Goal: Task Accomplishment & Management: Complete application form

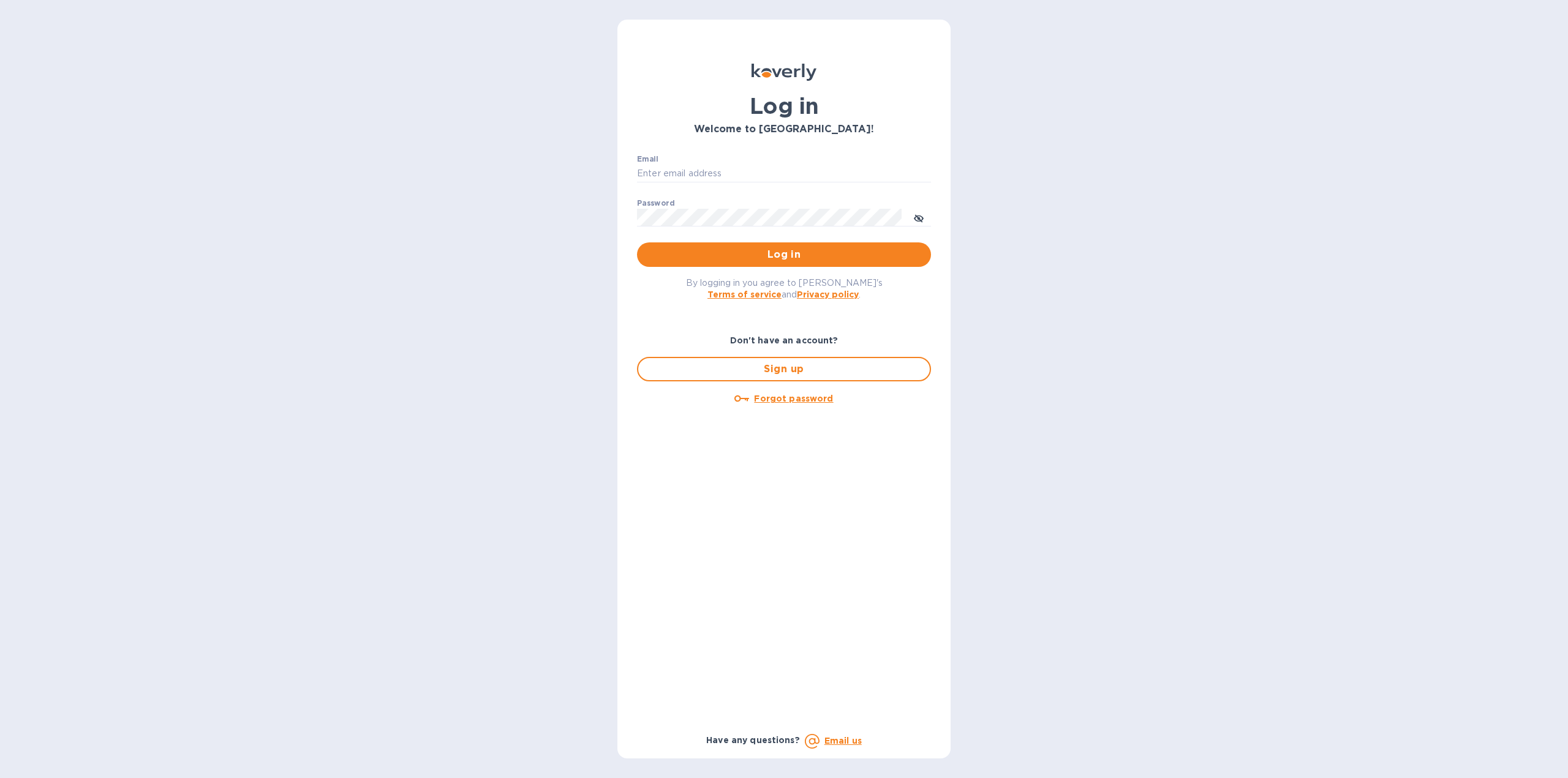
click at [760, 163] on div "Email ​" at bounding box center [784, 176] width 294 height 44
click at [761, 173] on input "Email" at bounding box center [784, 174] width 294 height 19
type input "[PERSON_NAME][EMAIL_ADDRESS][DOMAIN_NAME]"
click at [637, 242] on button "Log in" at bounding box center [784, 254] width 294 height 25
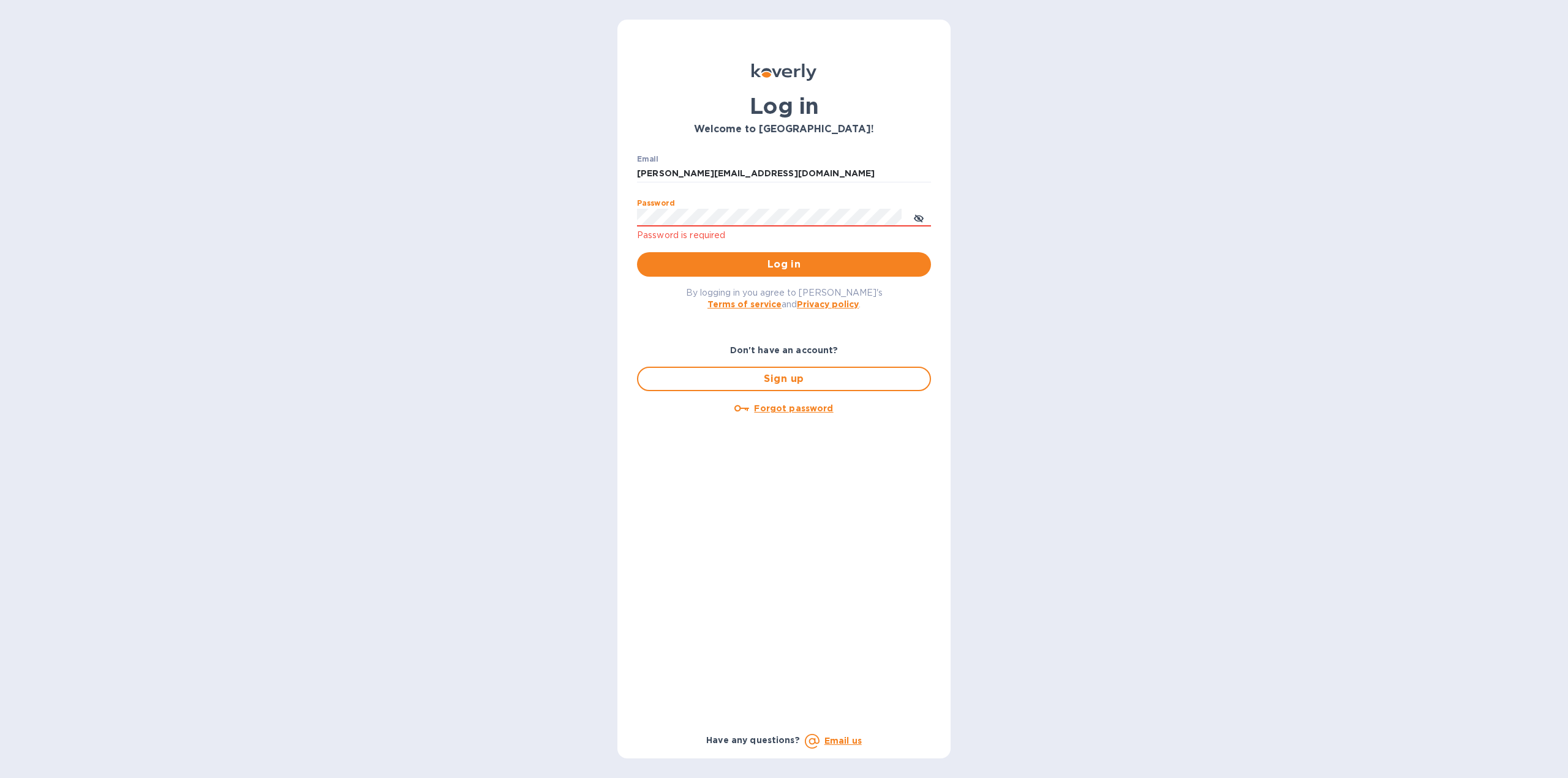
click at [637, 252] on button "Log in" at bounding box center [784, 264] width 294 height 25
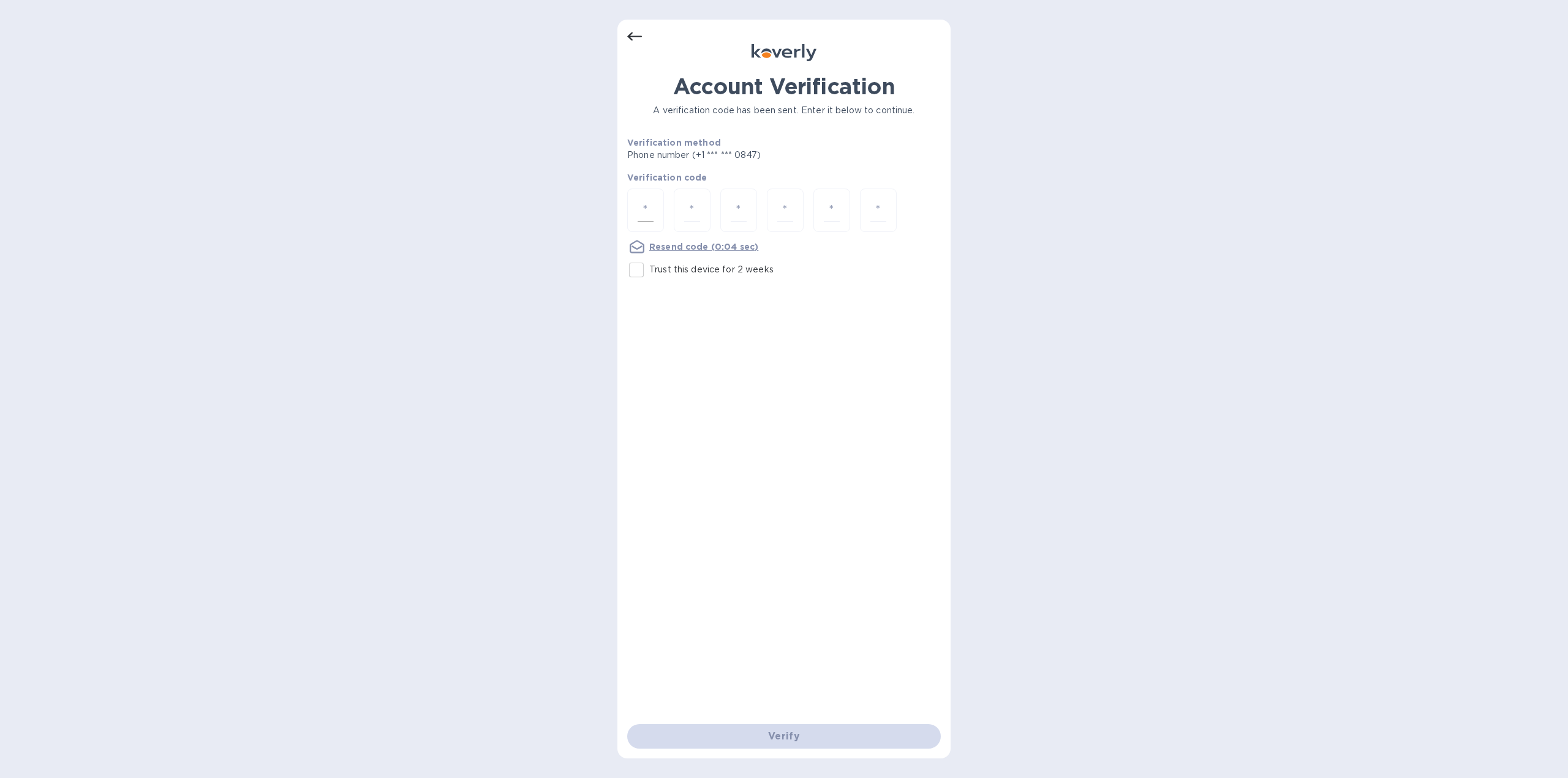
click at [649, 206] on input "number" at bounding box center [646, 210] width 16 height 23
type input "3"
type input "0"
type input "3"
type input "8"
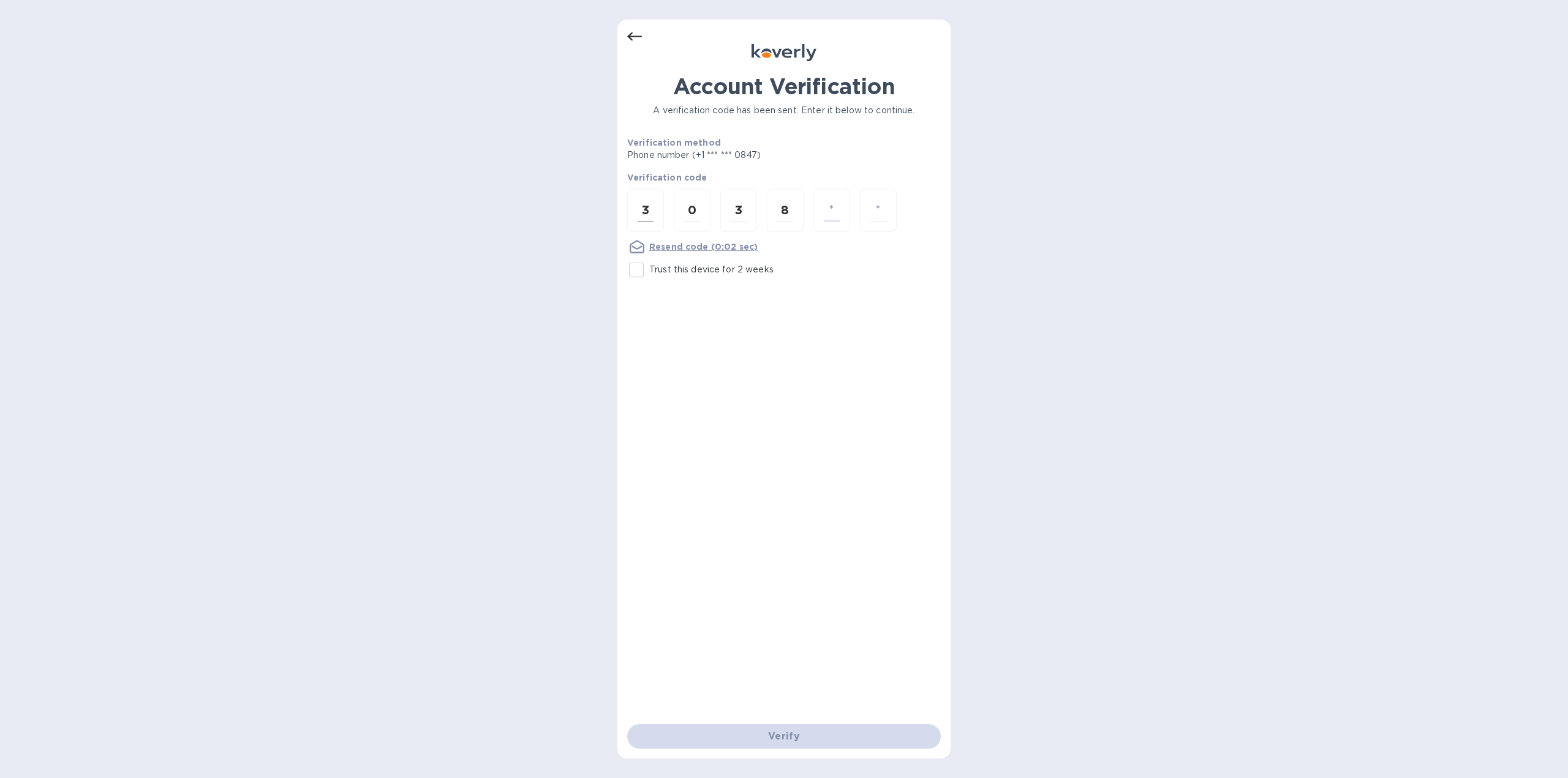
type input "4"
type input "8"
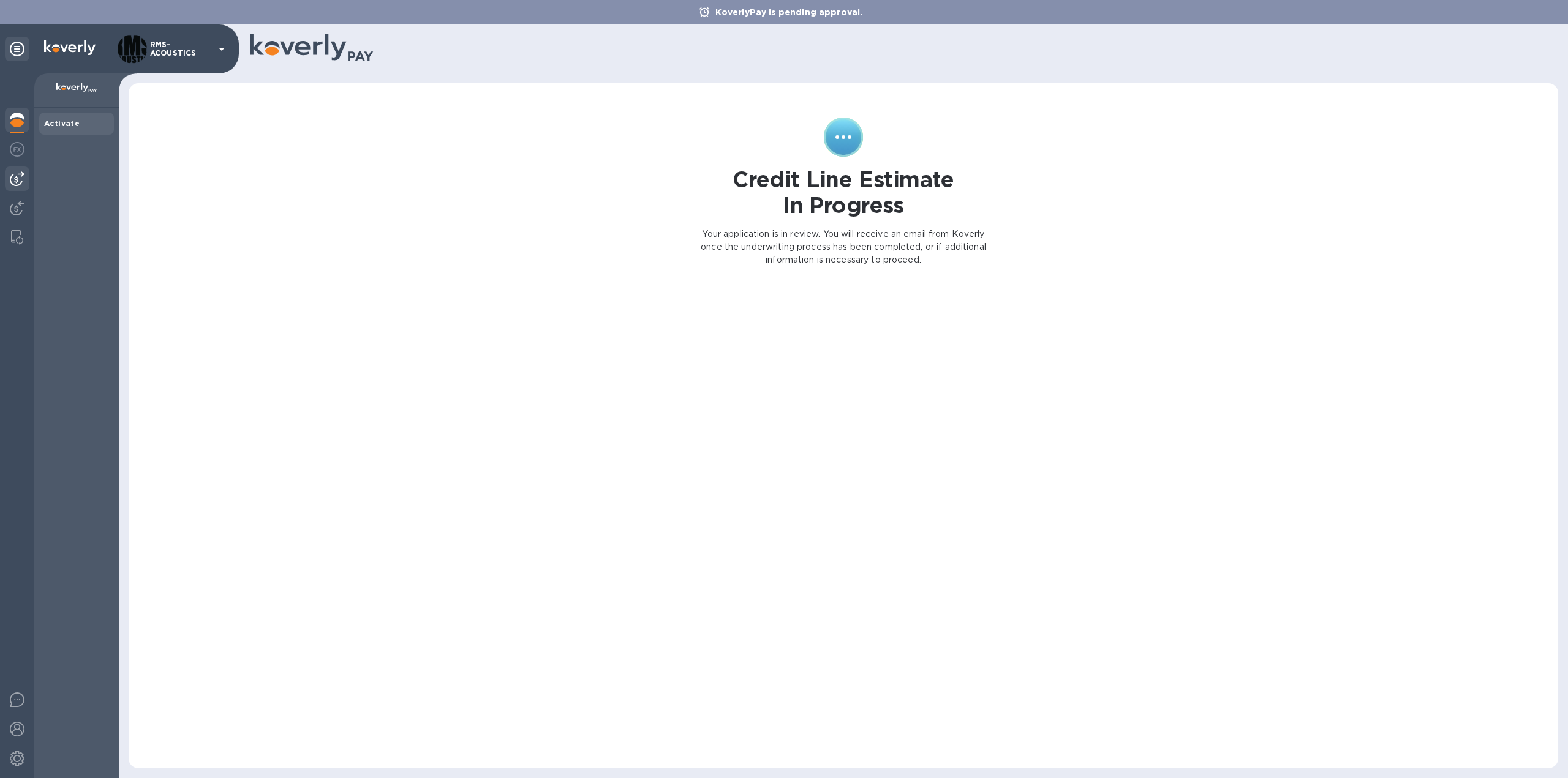
click at [10, 179] on img at bounding box center [17, 178] width 15 height 15
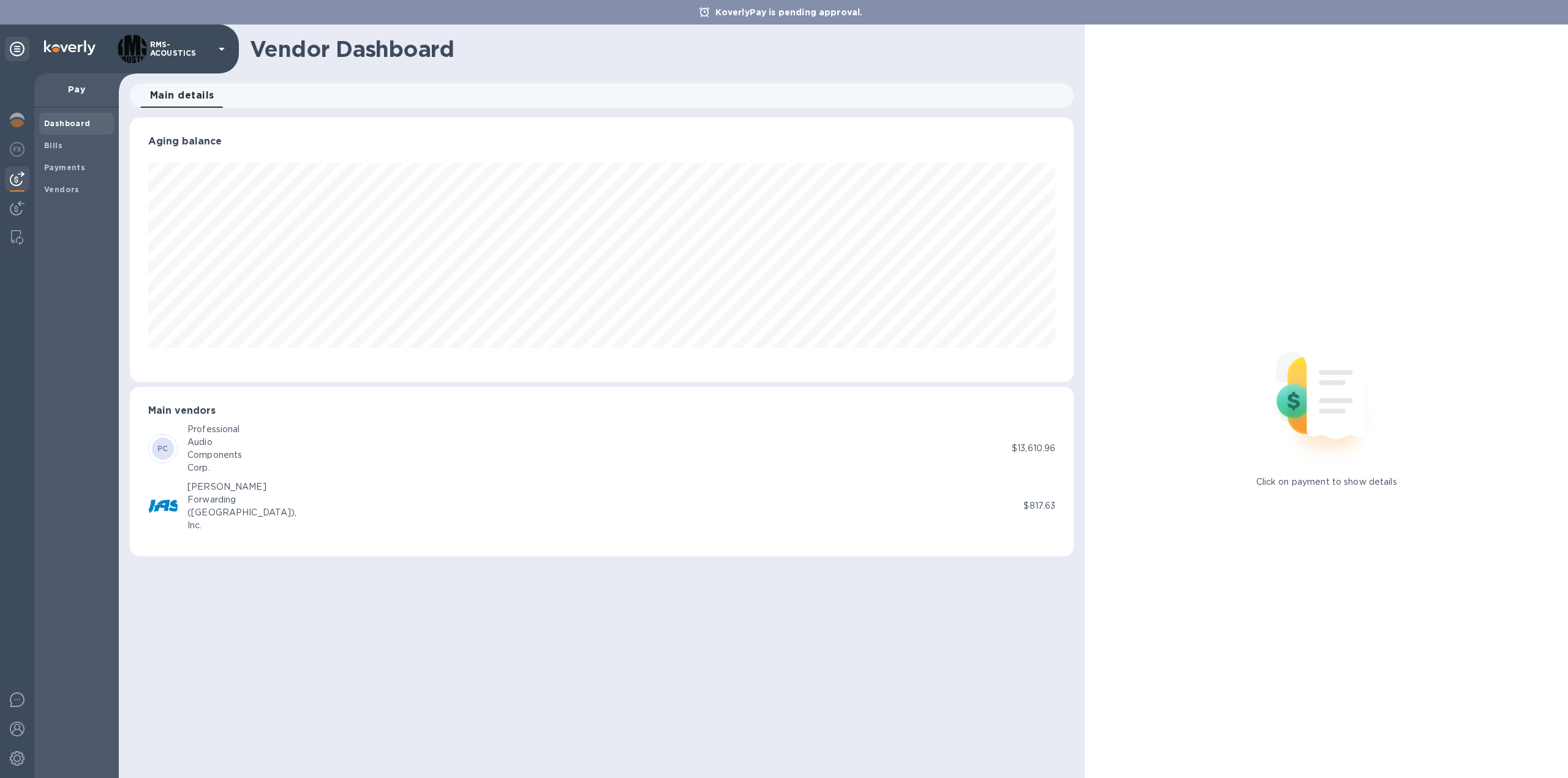
scroll to position [265, 944]
click at [68, 192] on b "Vendors" at bounding box center [62, 190] width 36 height 9
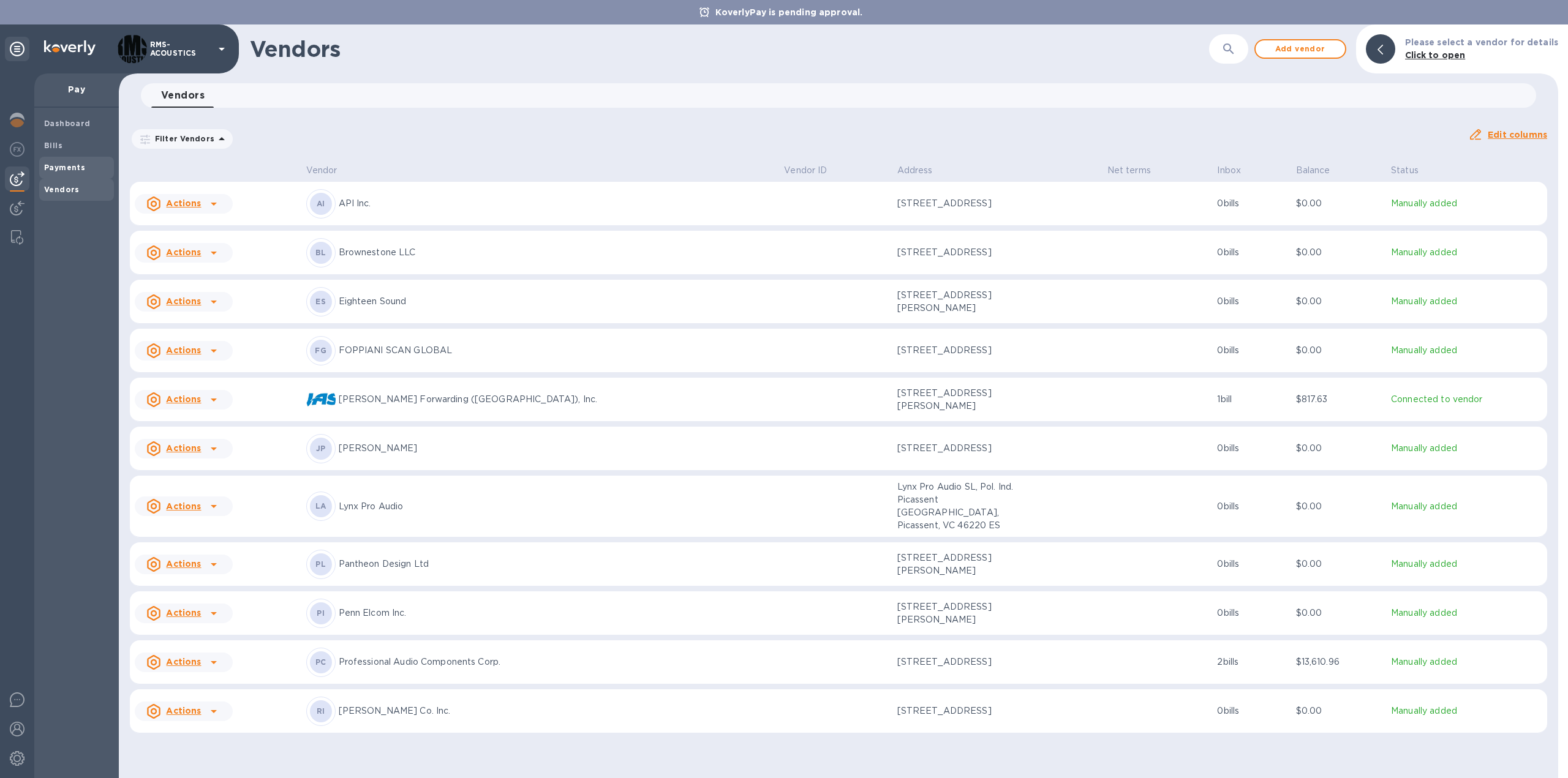
click at [84, 164] on span "Payments" at bounding box center [76, 168] width 65 height 12
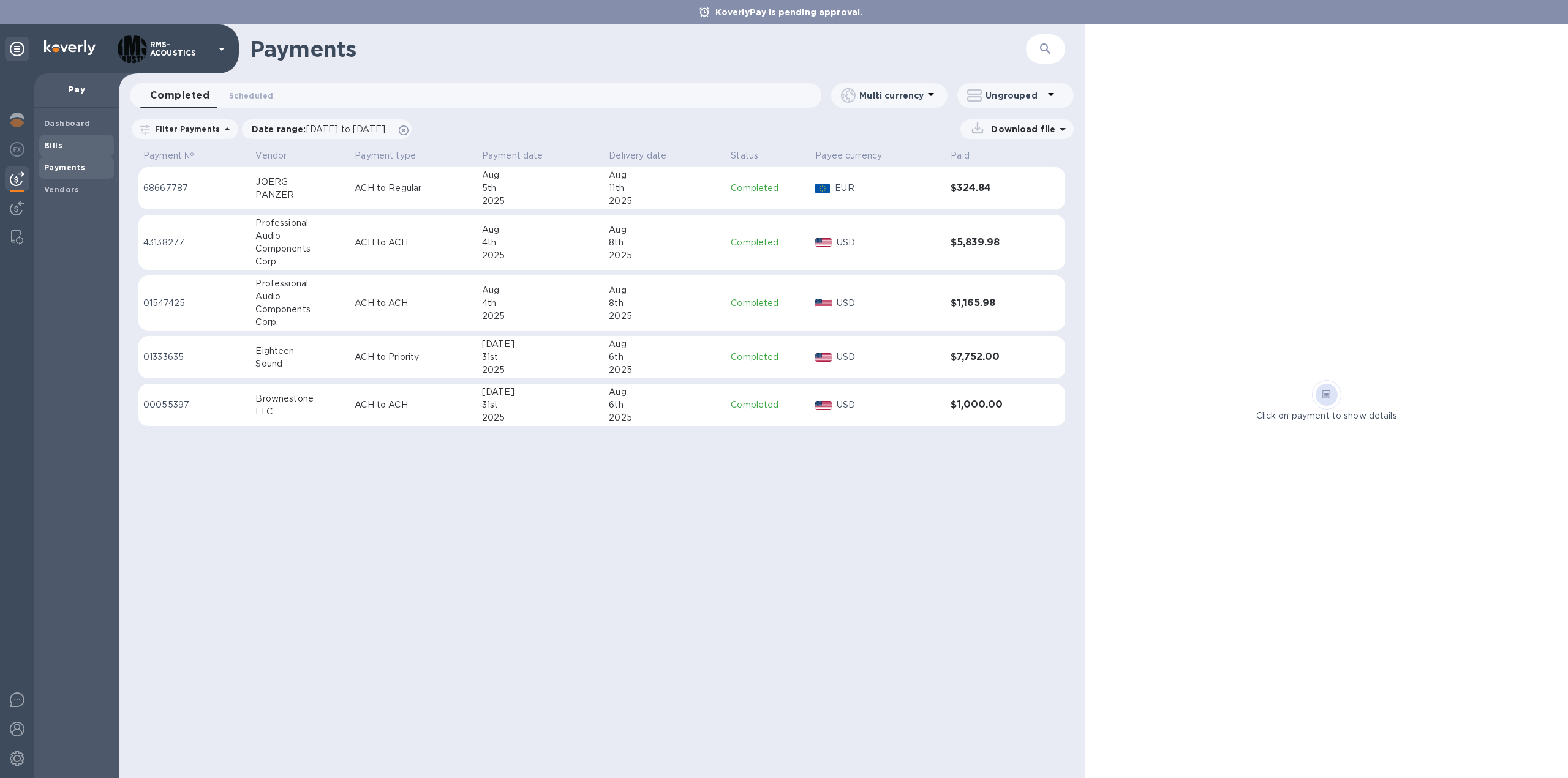
click at [58, 143] on b "Bills" at bounding box center [53, 145] width 19 height 9
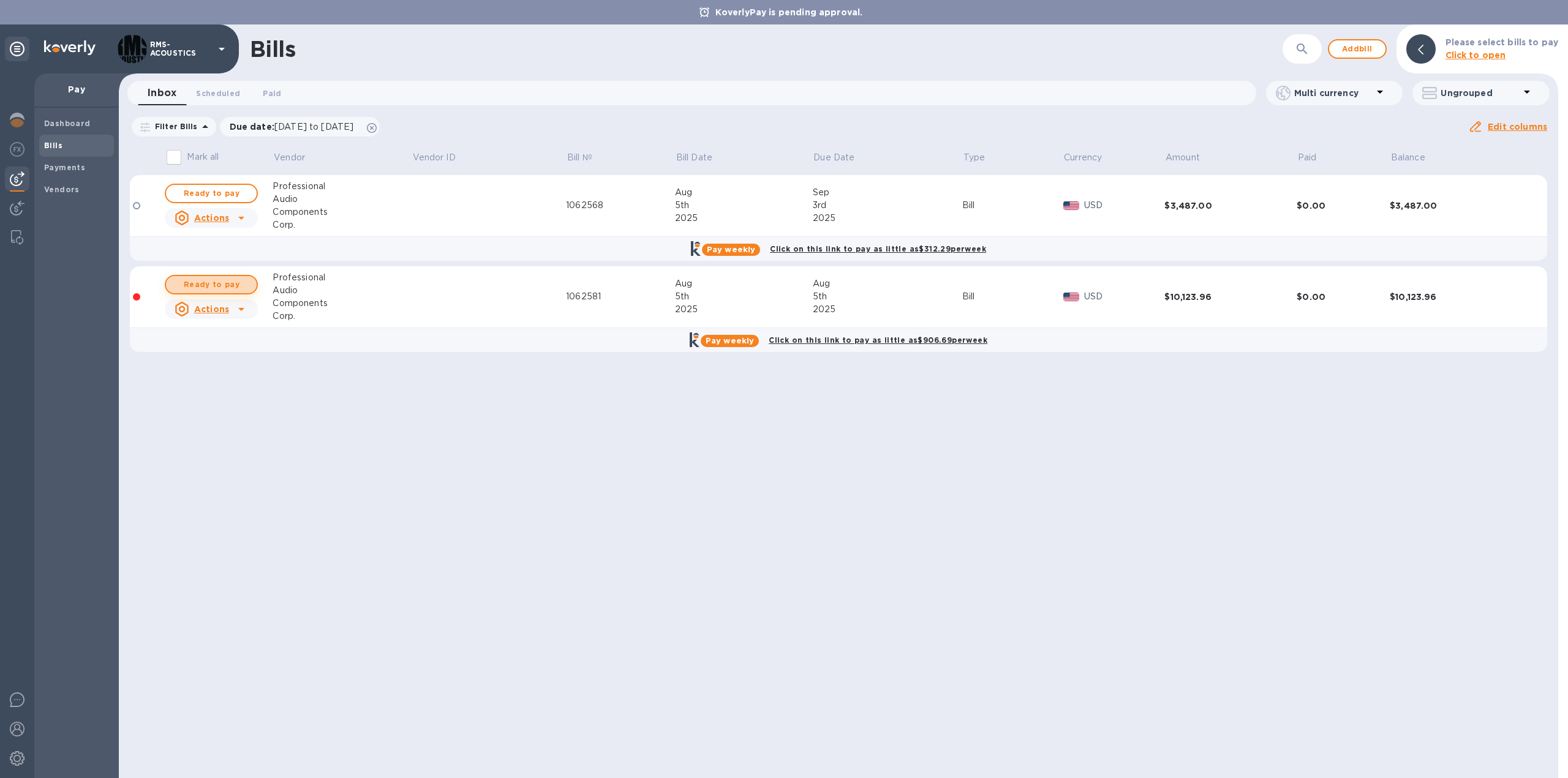
click at [228, 283] on span "Ready to pay" at bounding box center [211, 285] width 71 height 15
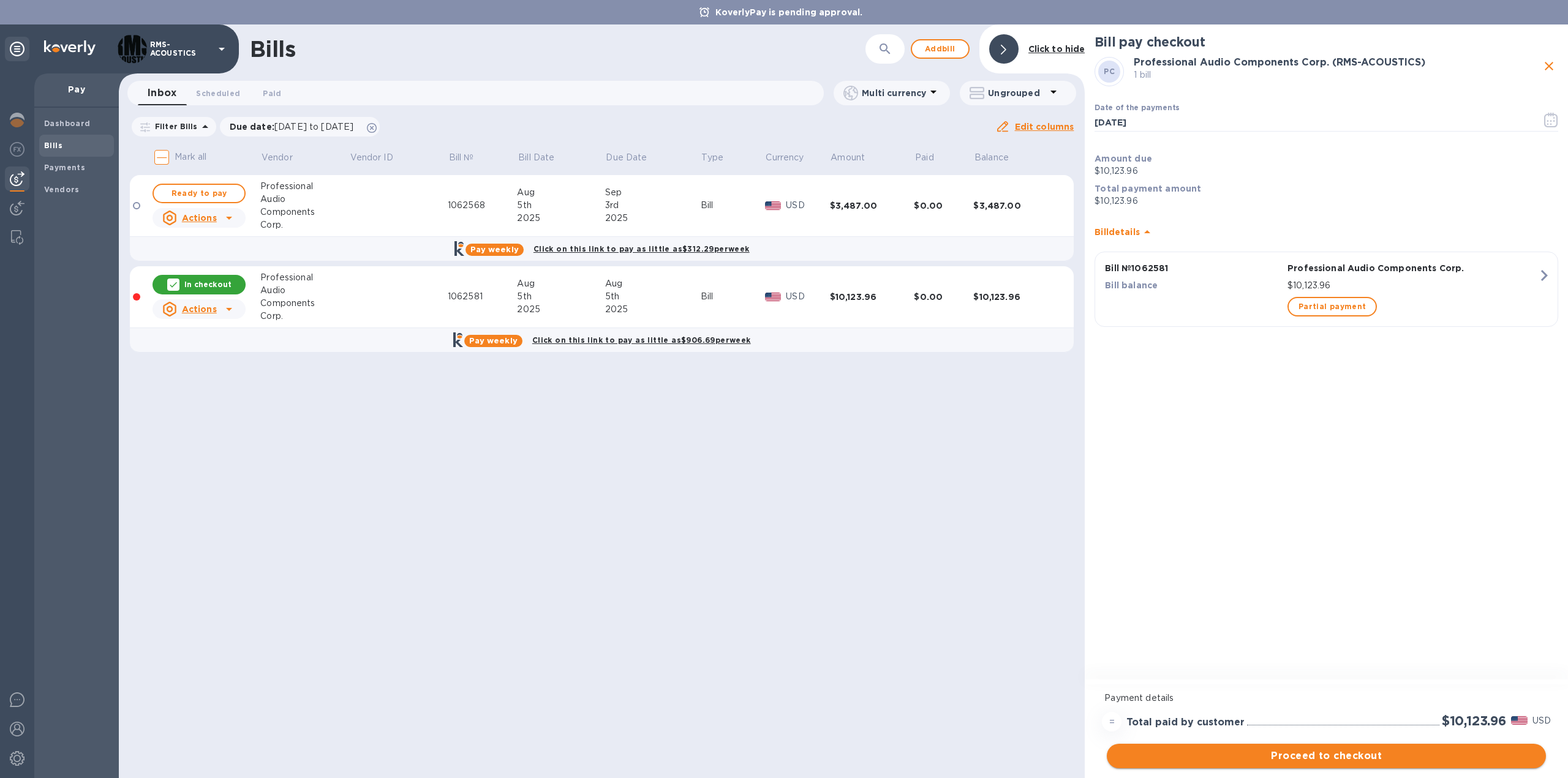
click at [1370, 759] on span "Proceed to checkout" at bounding box center [1326, 756] width 419 height 15
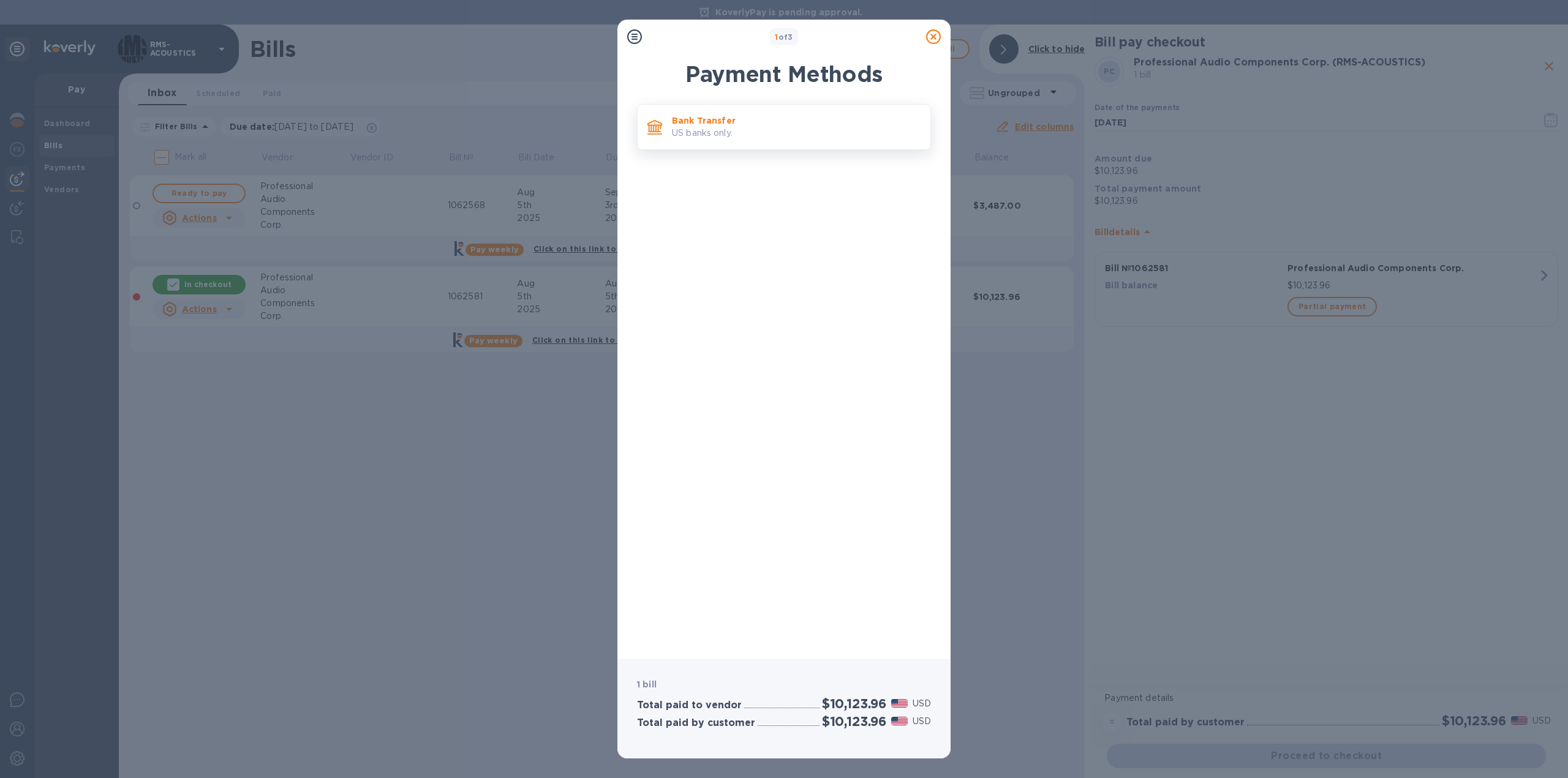
click at [700, 129] on p "US banks only." at bounding box center [796, 133] width 249 height 13
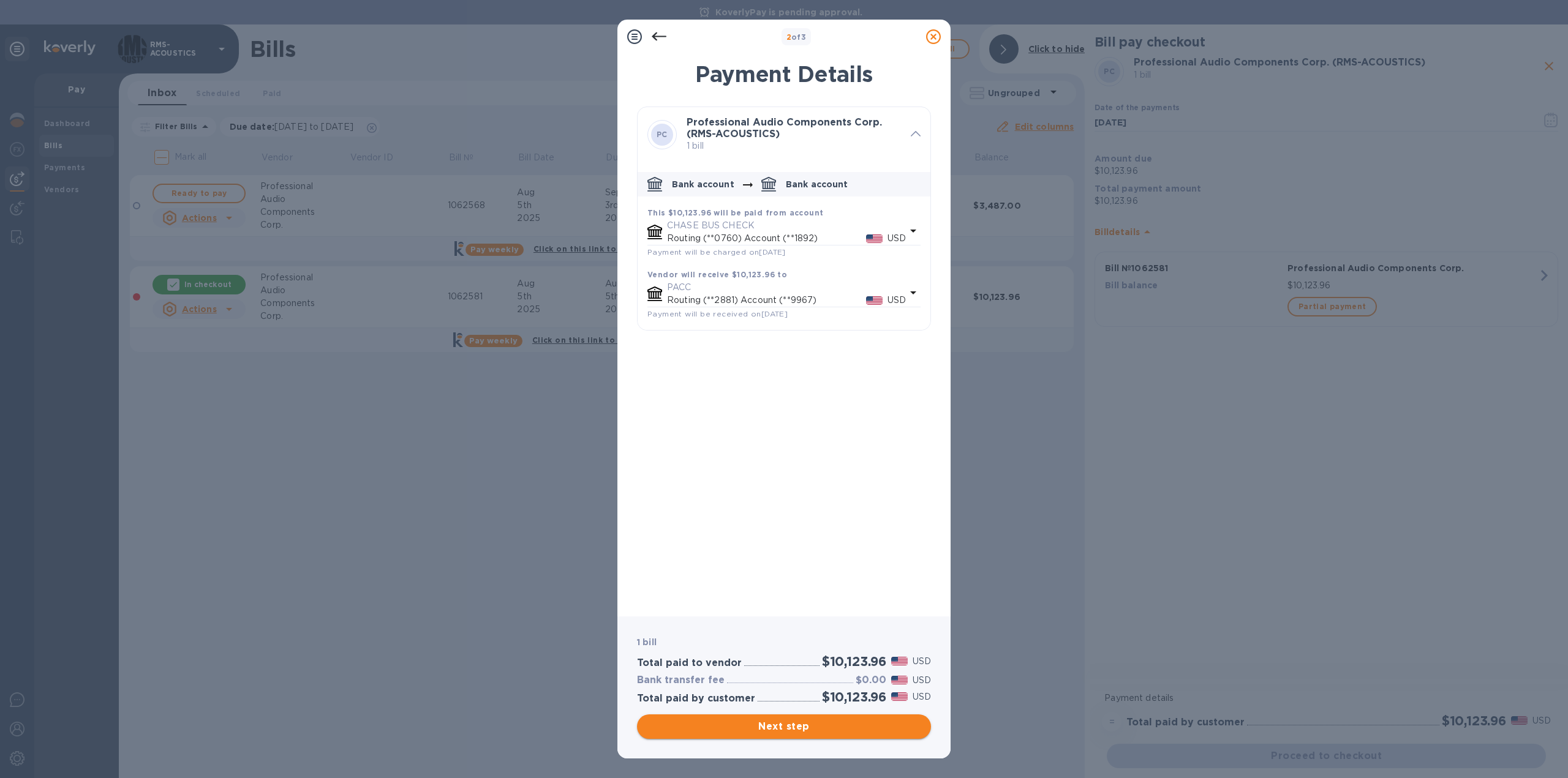
click at [824, 730] on span "Next step" at bounding box center [784, 726] width 274 height 15
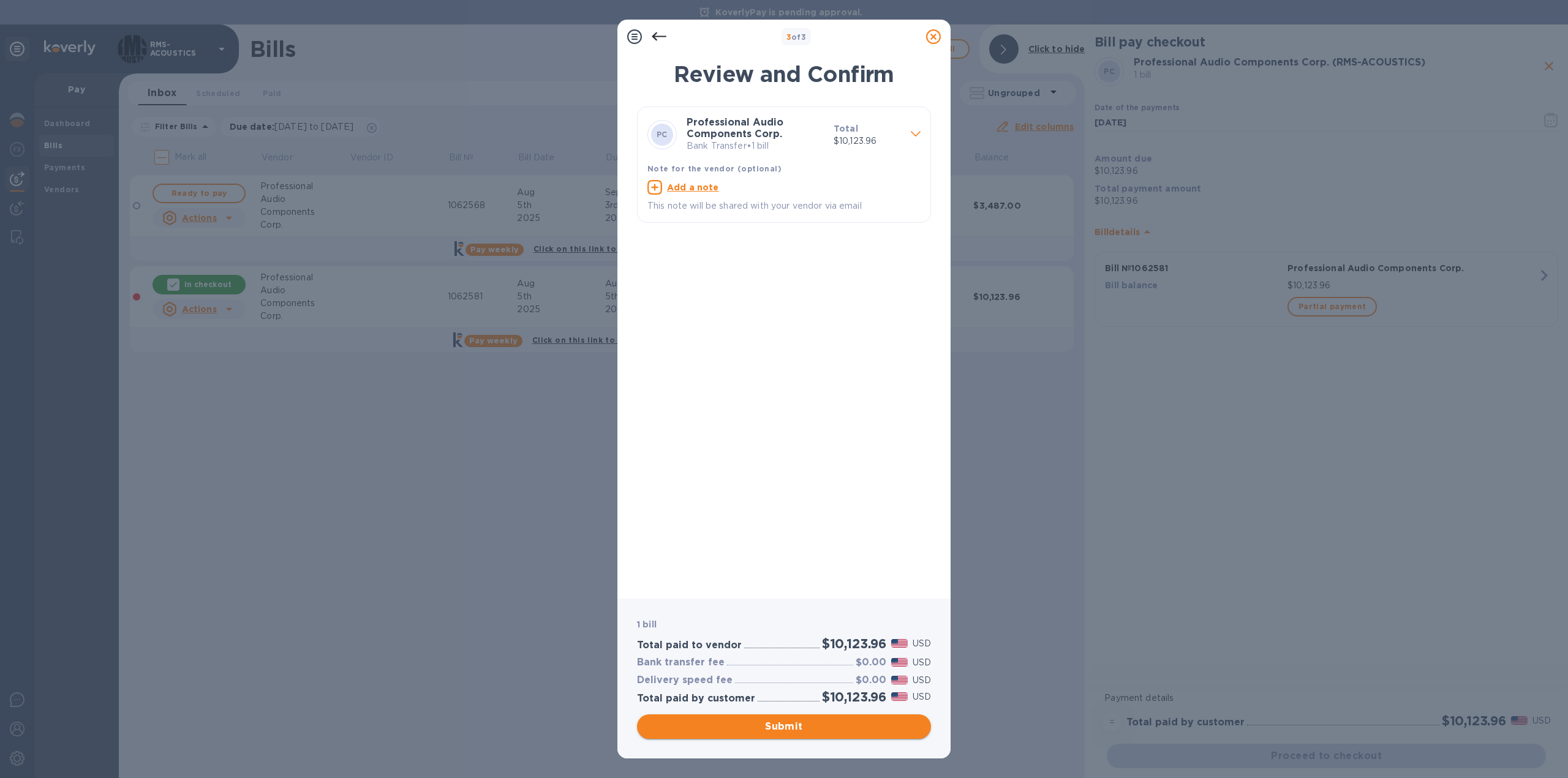
click at [831, 726] on span "Submit" at bounding box center [784, 726] width 274 height 15
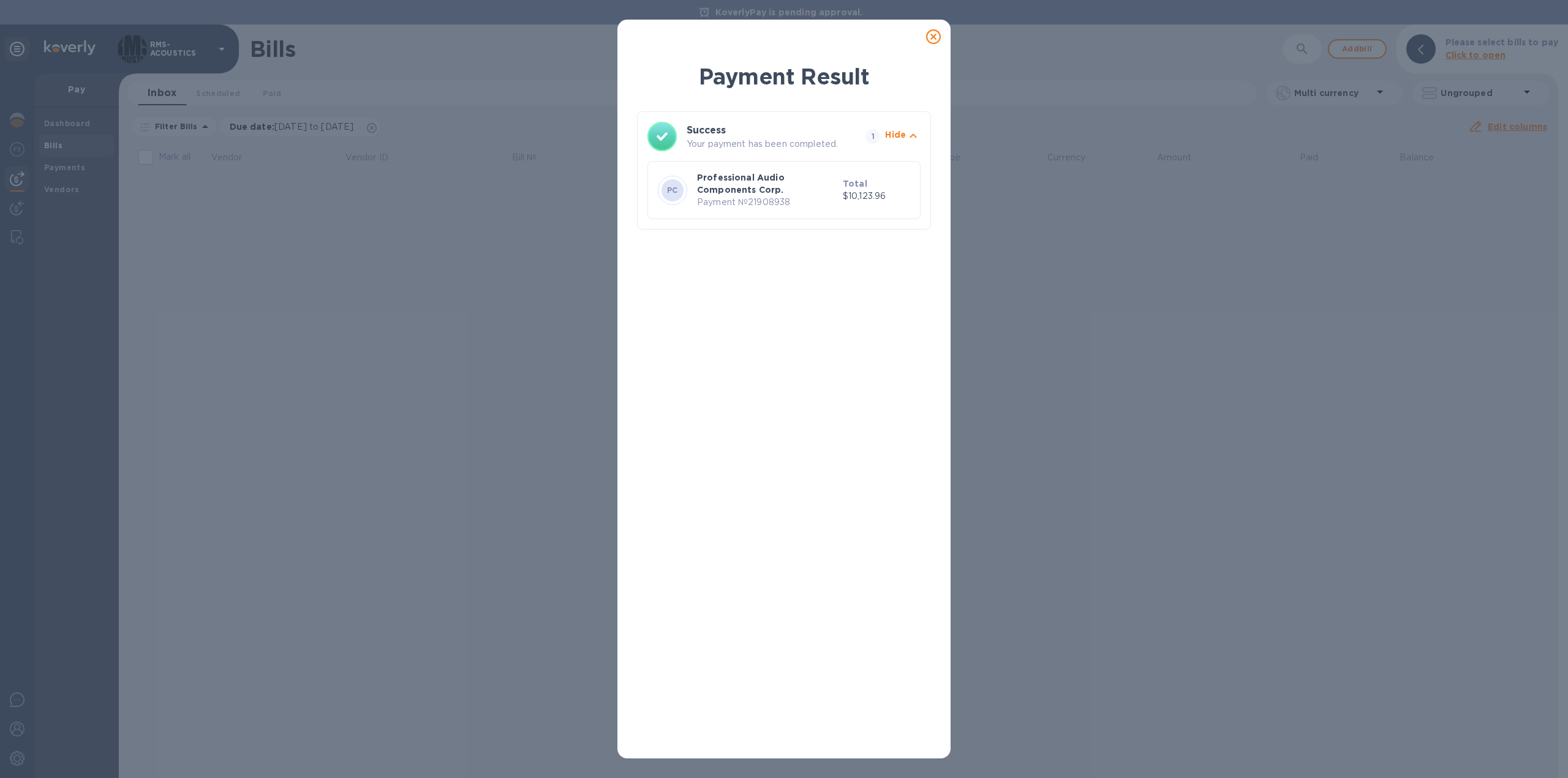
click at [934, 36] on icon at bounding box center [933, 36] width 15 height 15
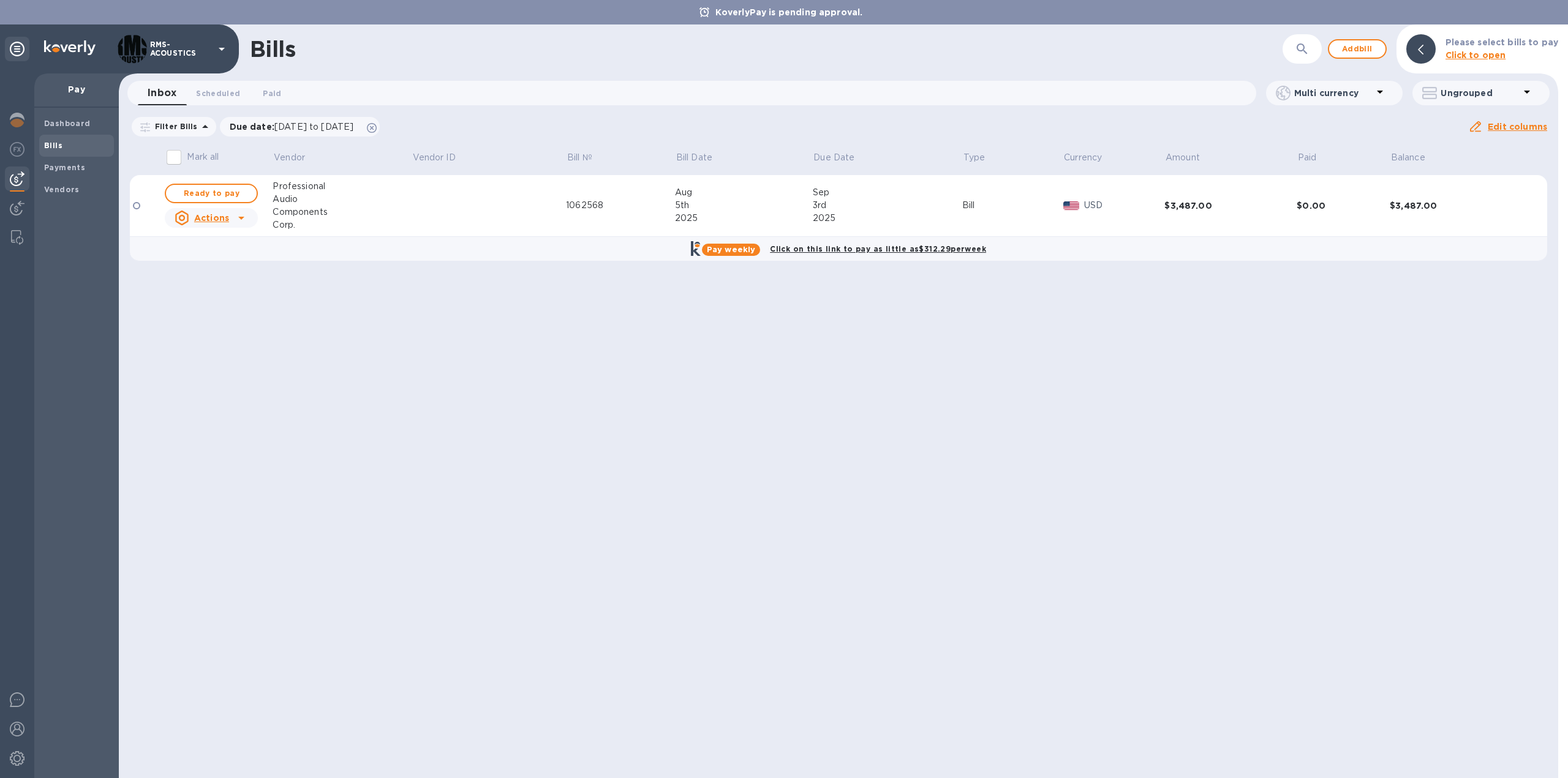
click at [232, 338] on div "Bills ​ Add bill Please select bills to pay Click to open Inbox 0 Scheduled 0 P…" at bounding box center [838, 401] width 1439 height 753
click at [70, 121] on b "Dashboard" at bounding box center [67, 123] width 46 height 9
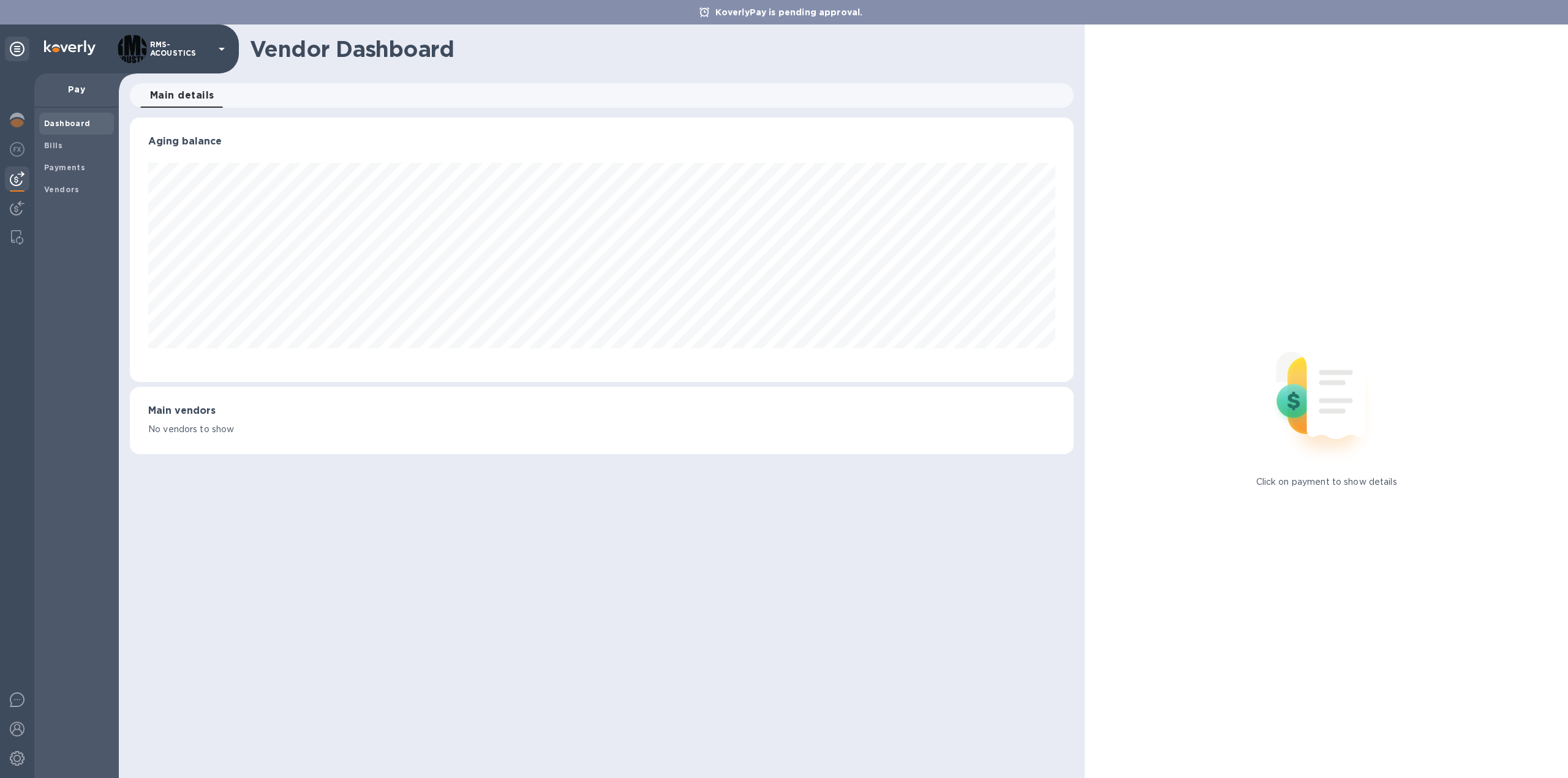
scroll to position [265, 944]
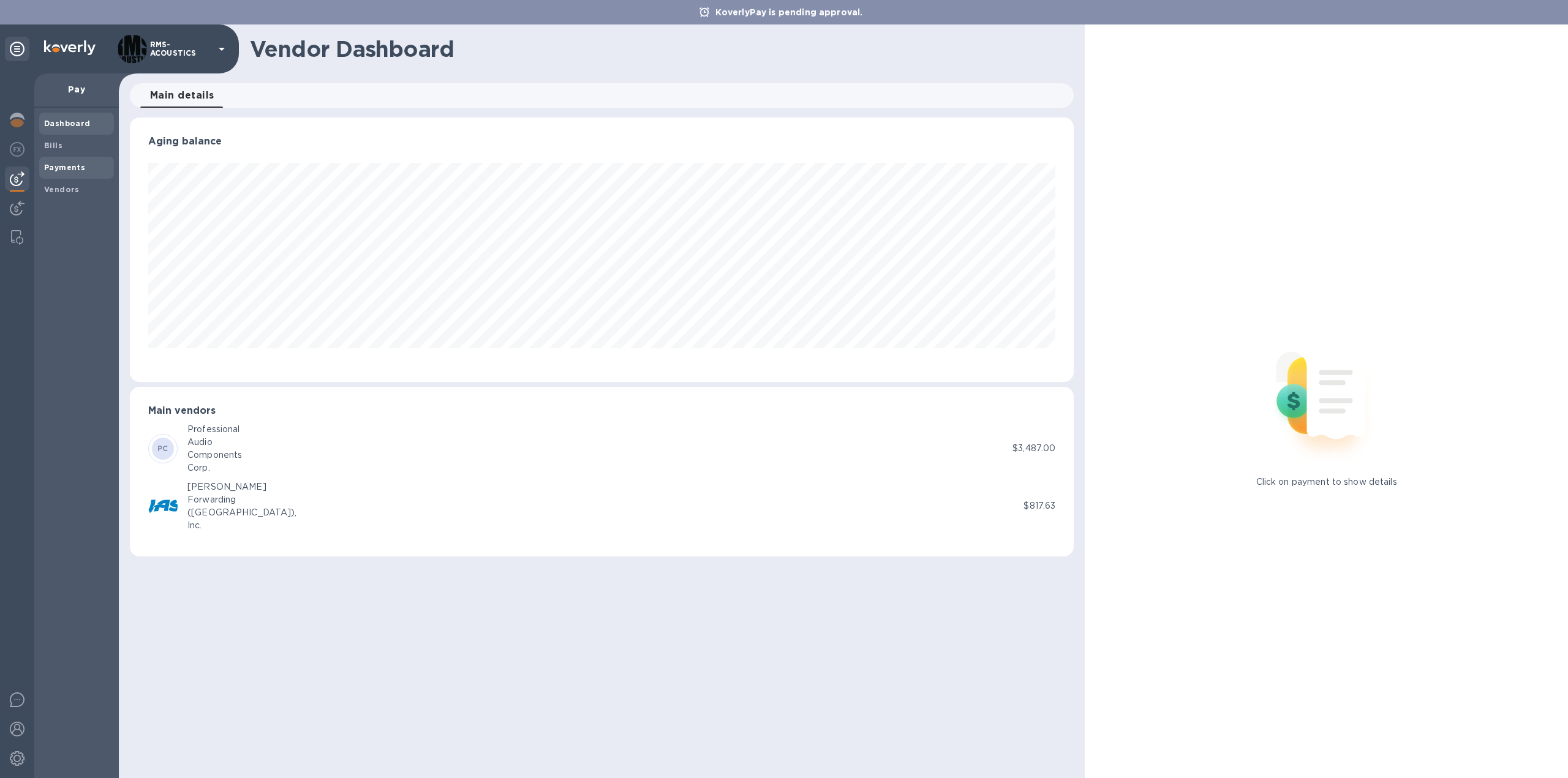
click at [71, 163] on b "Payments" at bounding box center [64, 167] width 41 height 9
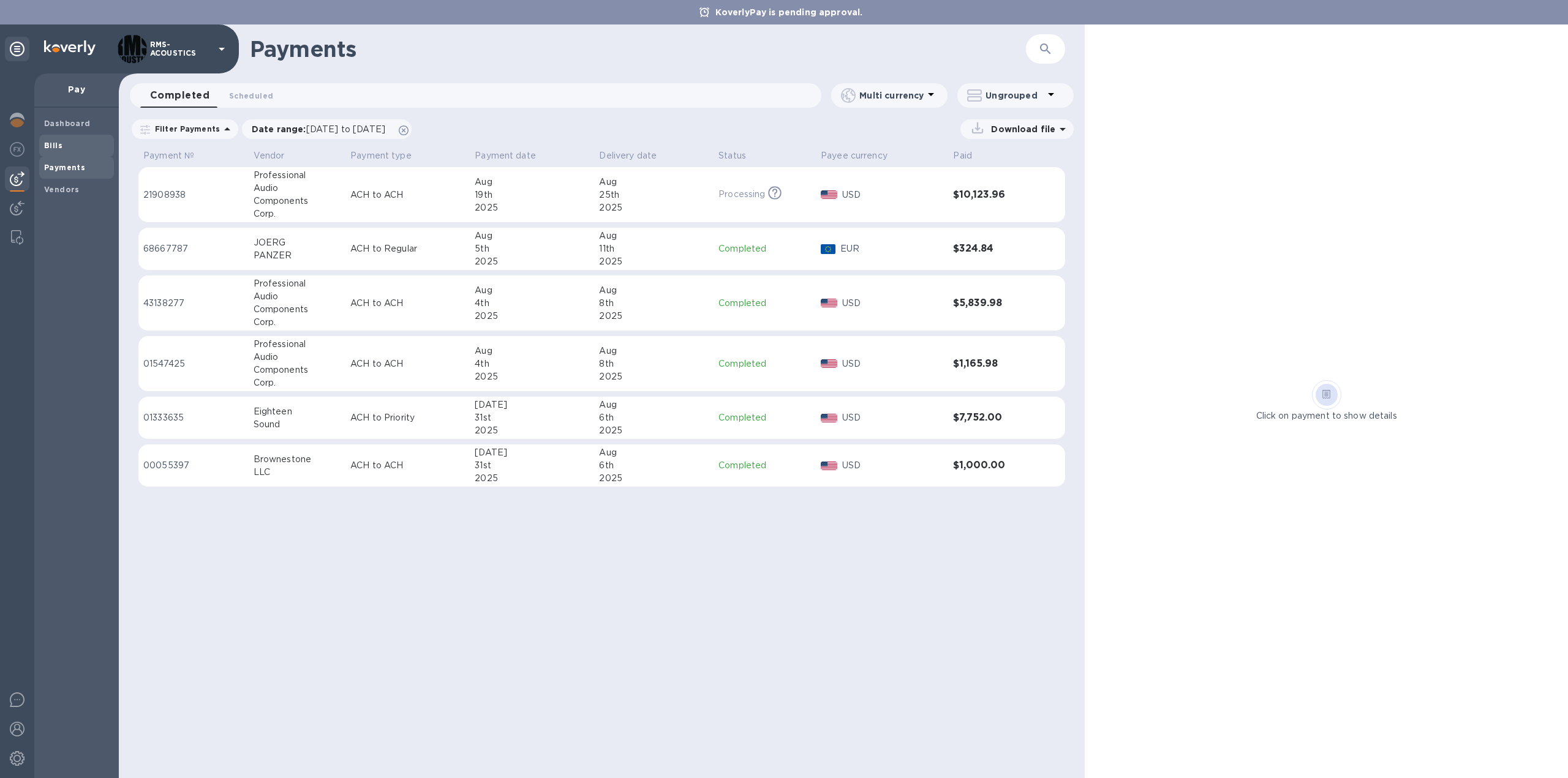
click at [66, 143] on span "Bills" at bounding box center [76, 145] width 65 height 12
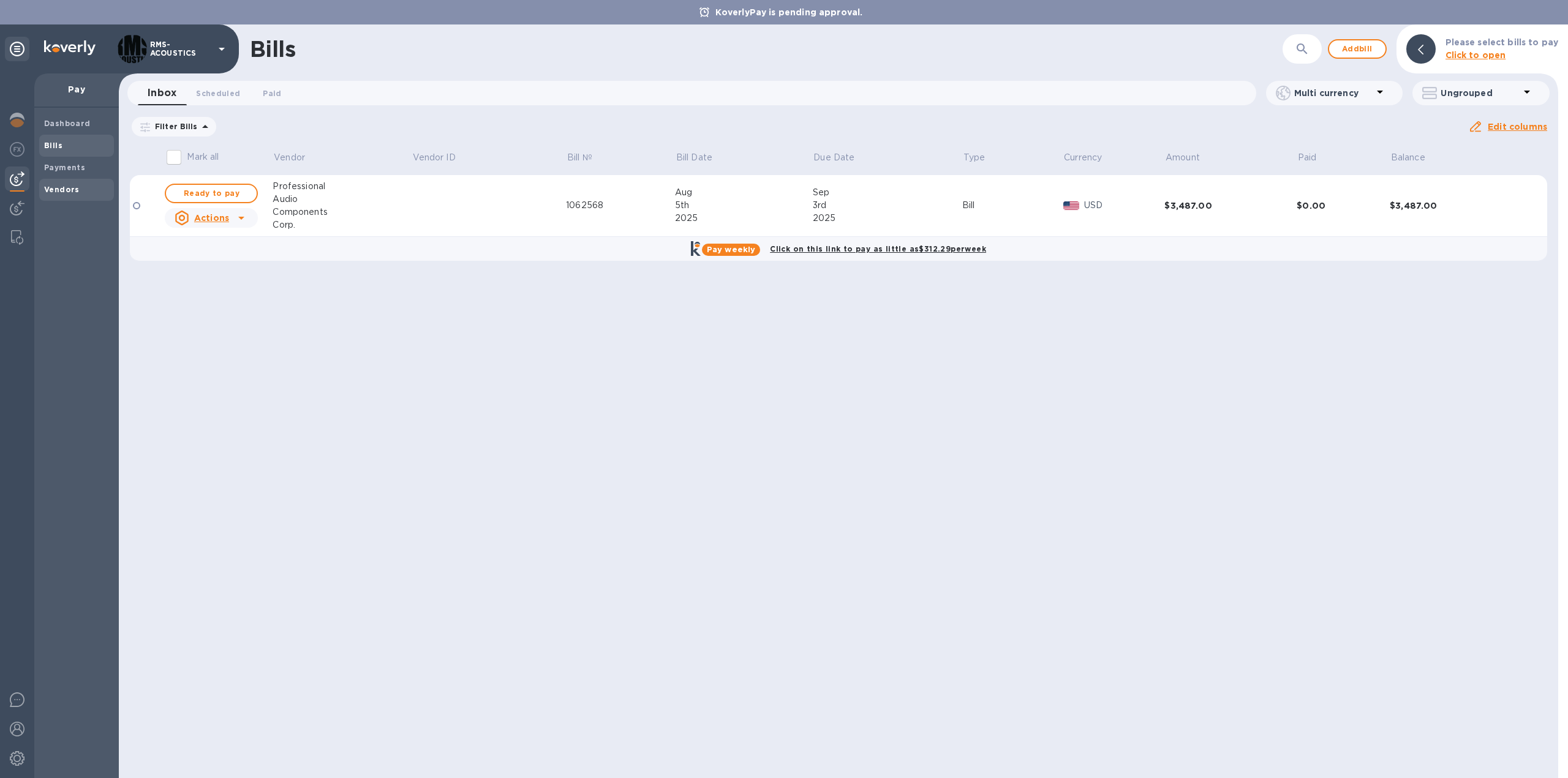
click at [71, 186] on b "Vendors" at bounding box center [62, 190] width 36 height 9
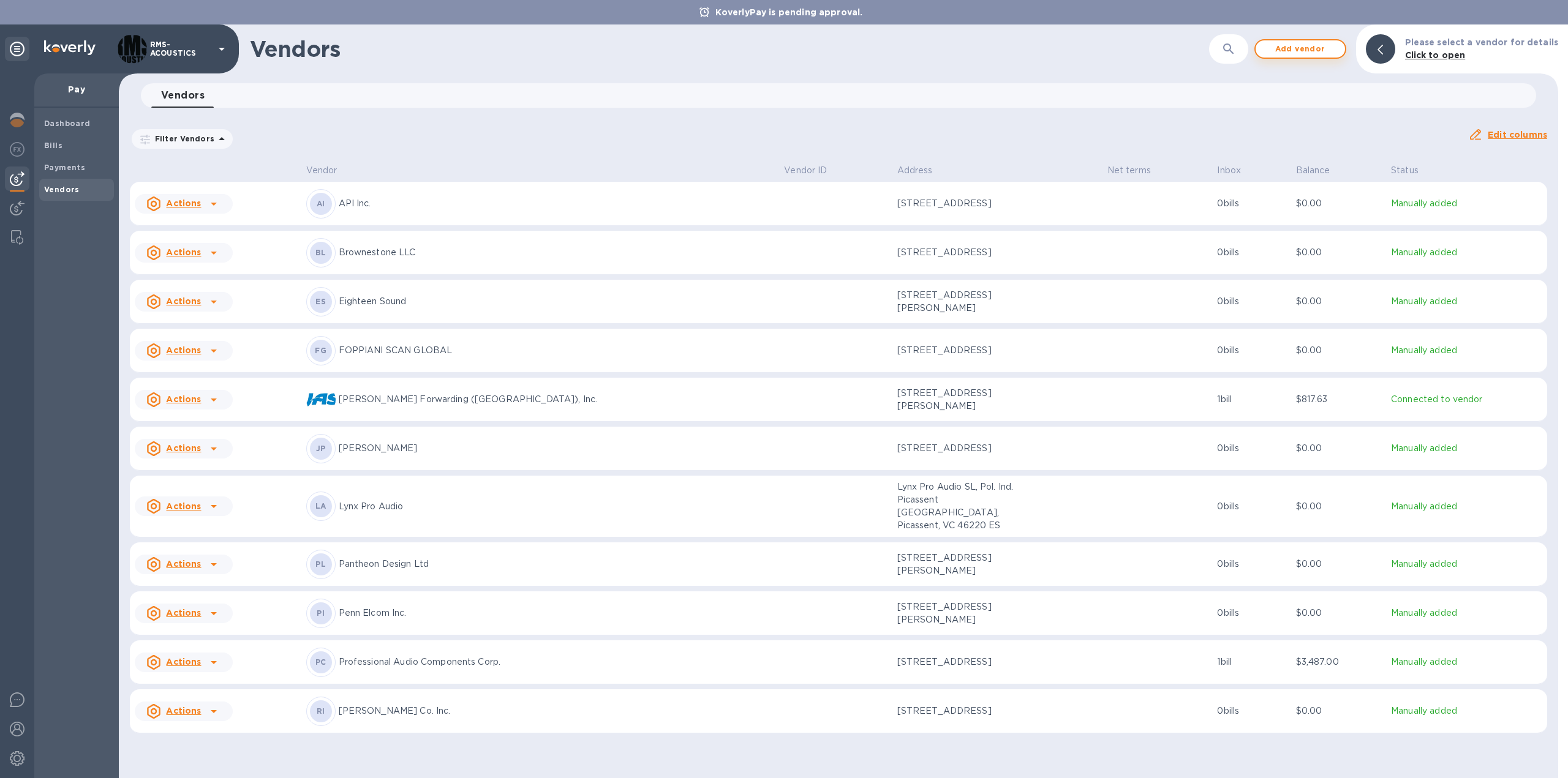
click at [1301, 49] on span "Add vendor" at bounding box center [1300, 49] width 70 height 15
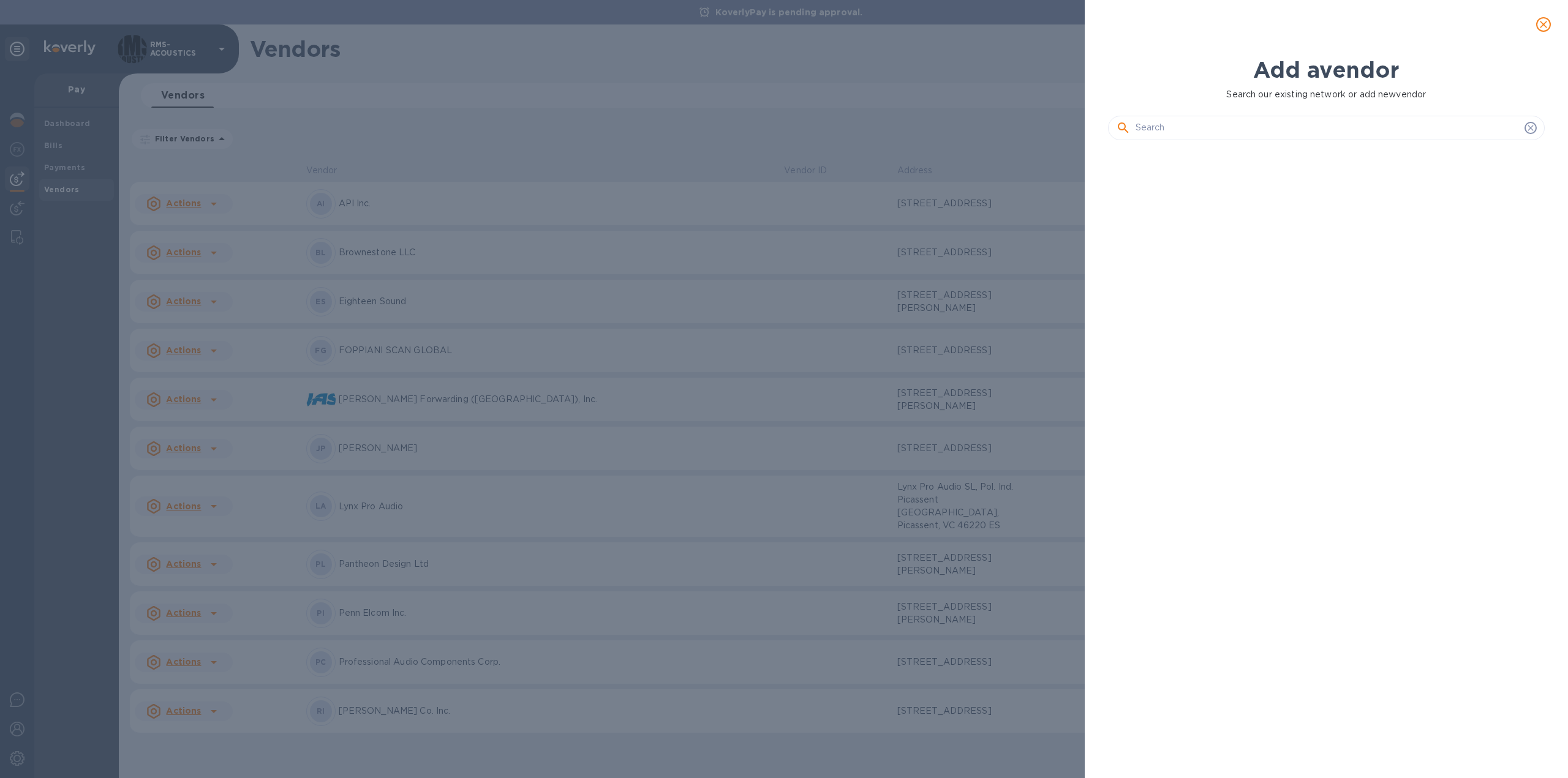
scroll to position [586, 441]
click at [1209, 129] on input "text" at bounding box center [1327, 128] width 384 height 19
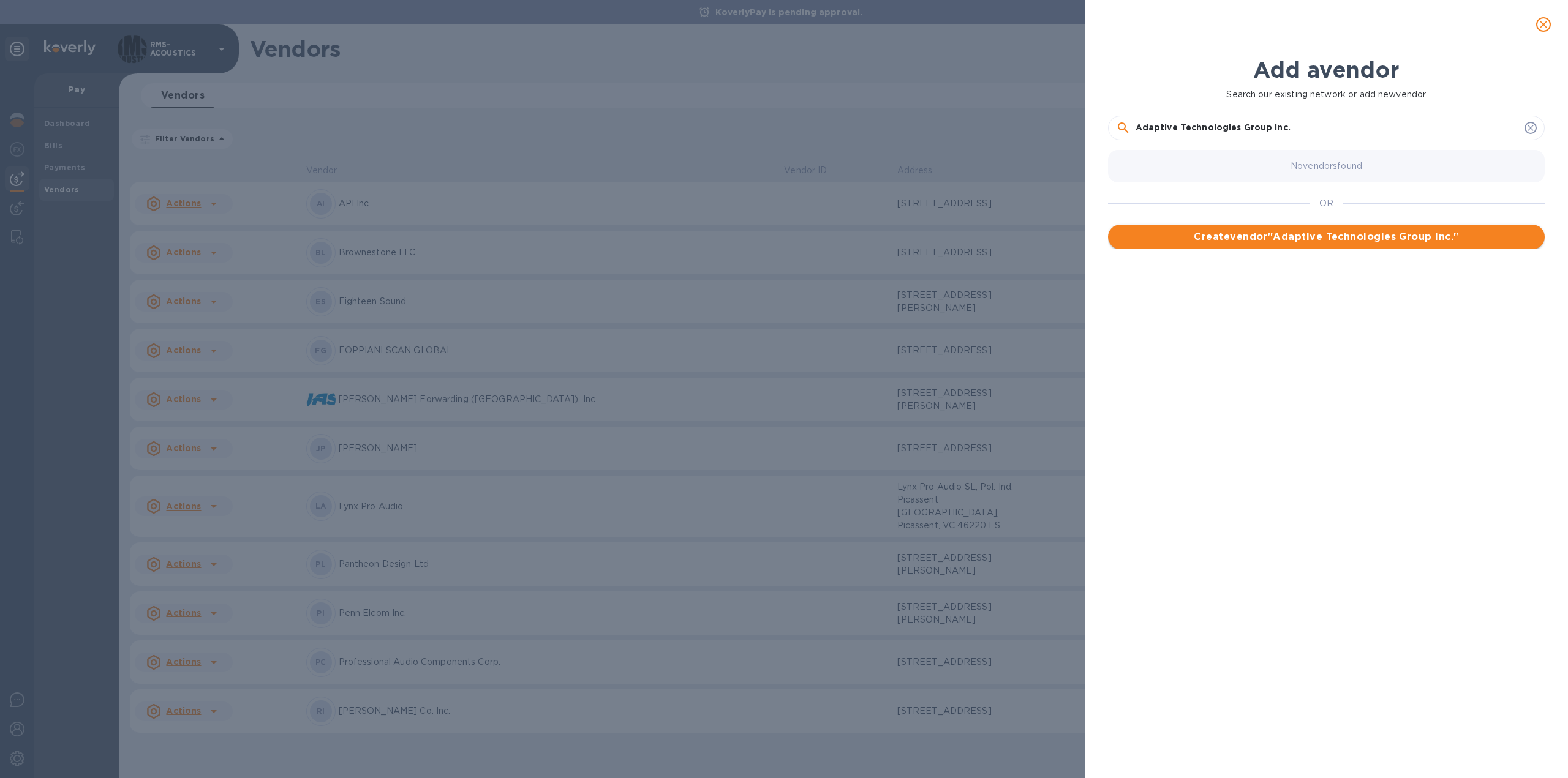
type input "Adaptive Technologies Group Inc."
click at [1352, 234] on span "Create vendor " Adaptive Technologies Group Inc. "" at bounding box center [1326, 237] width 417 height 15
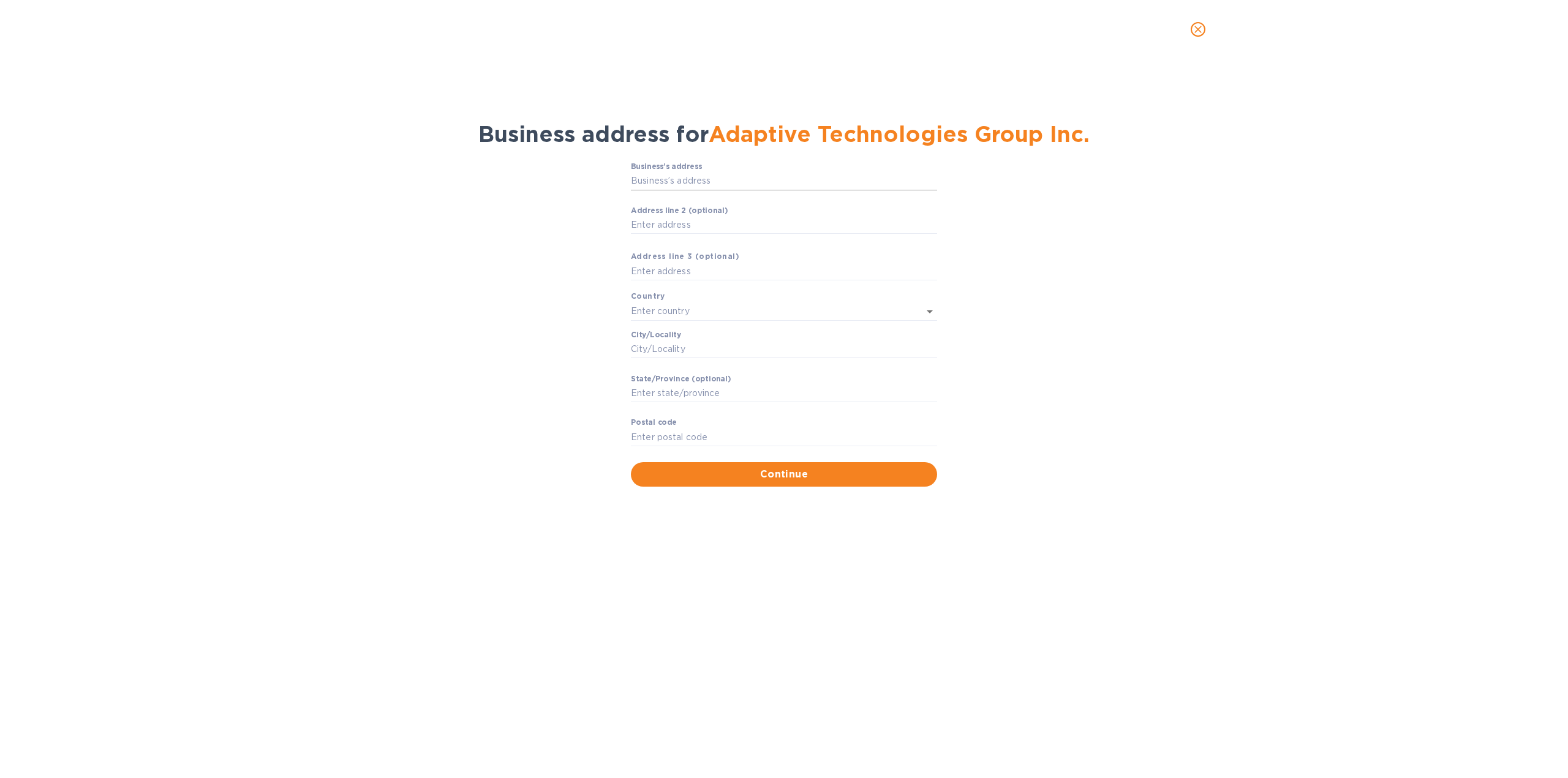
click at [766, 180] on input "Business’s аddress" at bounding box center [784, 181] width 306 height 19
click at [834, 184] on input "Business’s аddress" at bounding box center [784, 181] width 306 height 19
paste input "[STREET_ADDRESS][PERSON_NAME]"
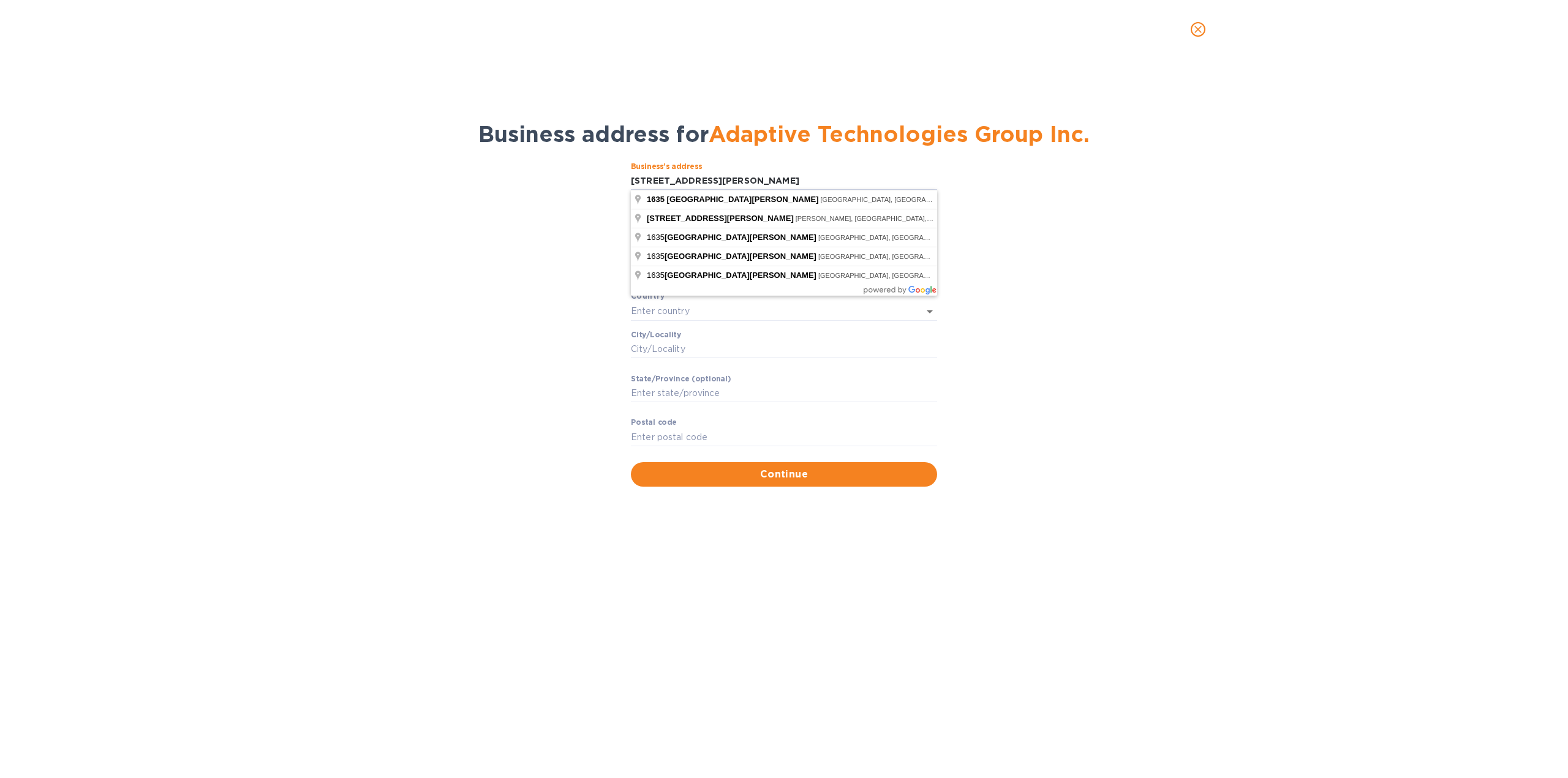
type input "[STREET_ADDRESS][PERSON_NAME]"
click at [1058, 198] on div "Business’s аddress [STREET_ADDRESS][PERSON_NAME] ​ Аddress line 2 (optional) ​ …" at bounding box center [784, 324] width 1536 height 339
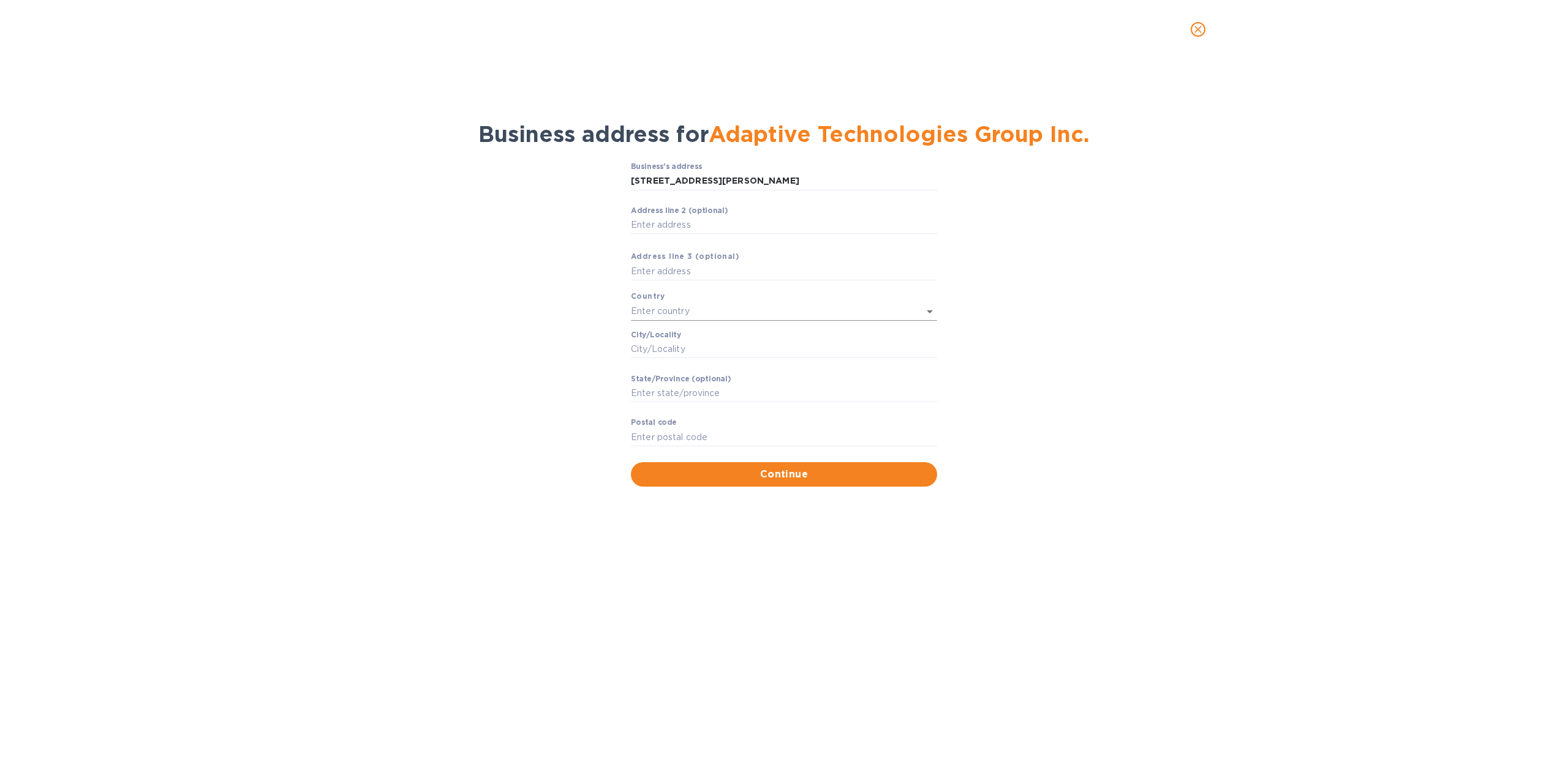
click at [685, 311] on input "text" at bounding box center [767, 311] width 272 height 18
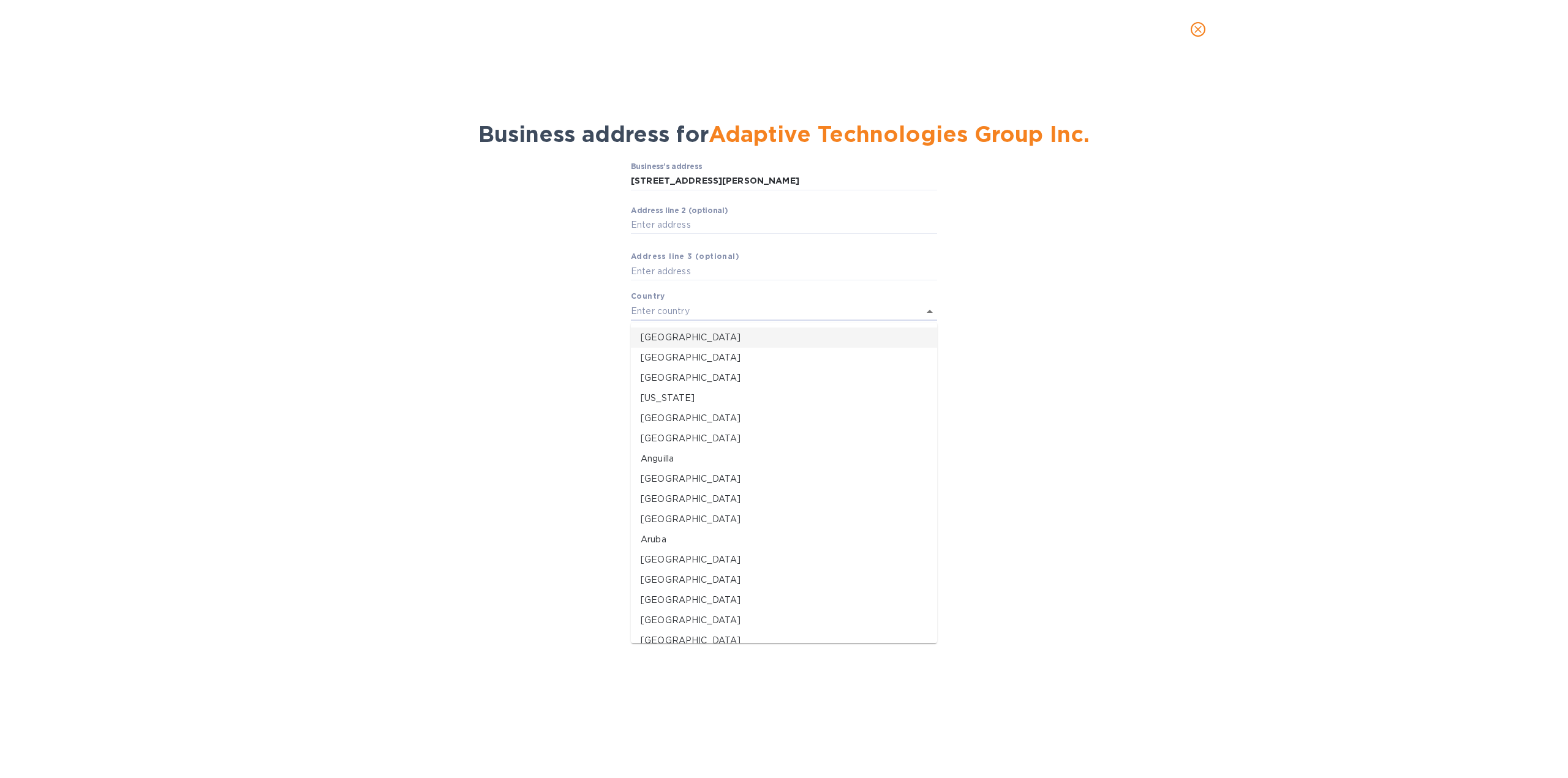
click at [673, 338] on p "[GEOGRAPHIC_DATA]" at bounding box center [784, 337] width 287 height 13
type input "[GEOGRAPHIC_DATA]"
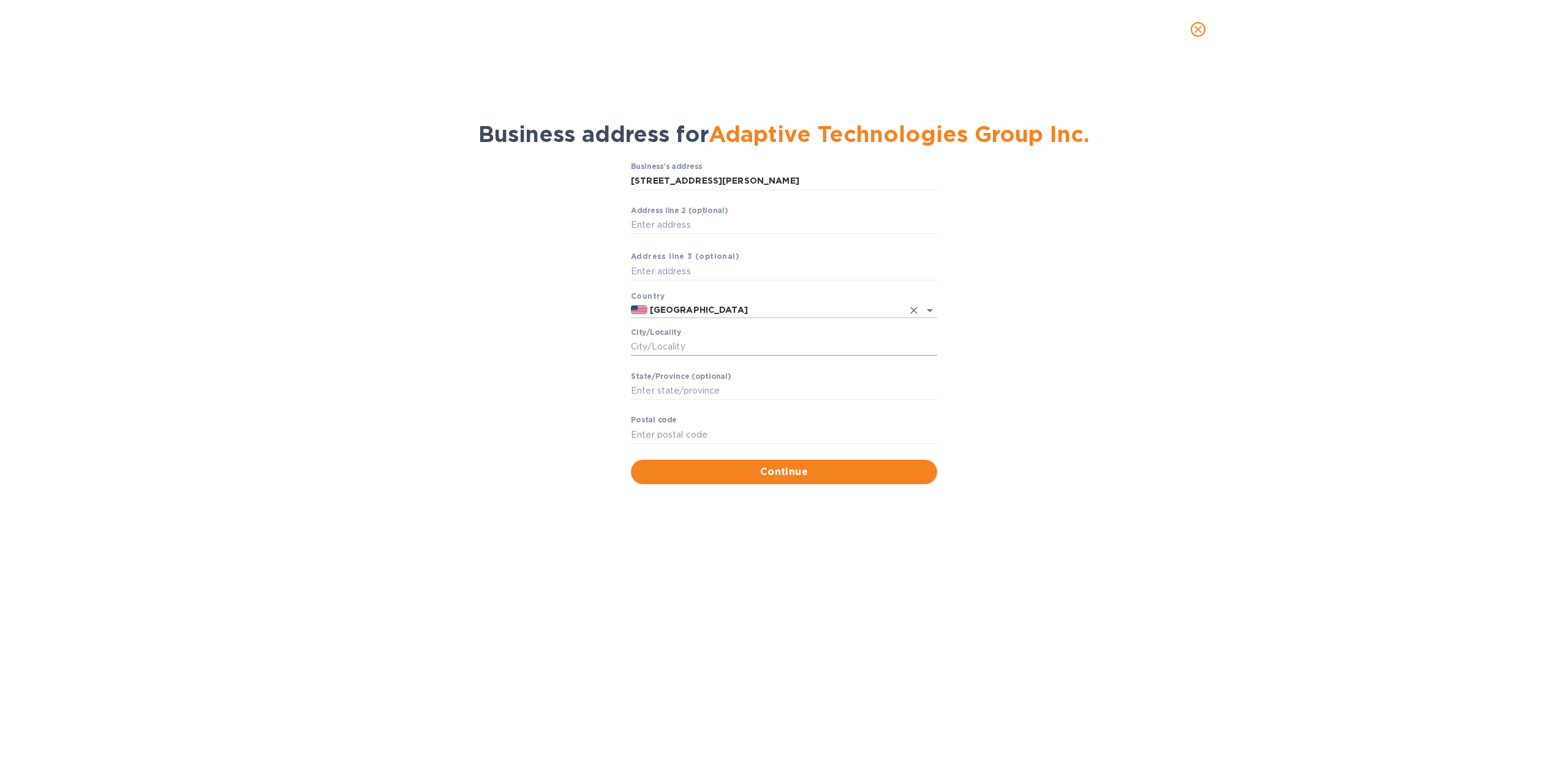
click at [654, 346] on input "Сity/Locаlity" at bounding box center [784, 347] width 306 height 19
type input "[GEOGRAPHIC_DATA]"
type input "CA"
type input "90755"
click at [504, 521] on div "Business address for Adaptive Technologies Group Inc. Business’s аddress [STREE…" at bounding box center [784, 419] width 1568 height 719
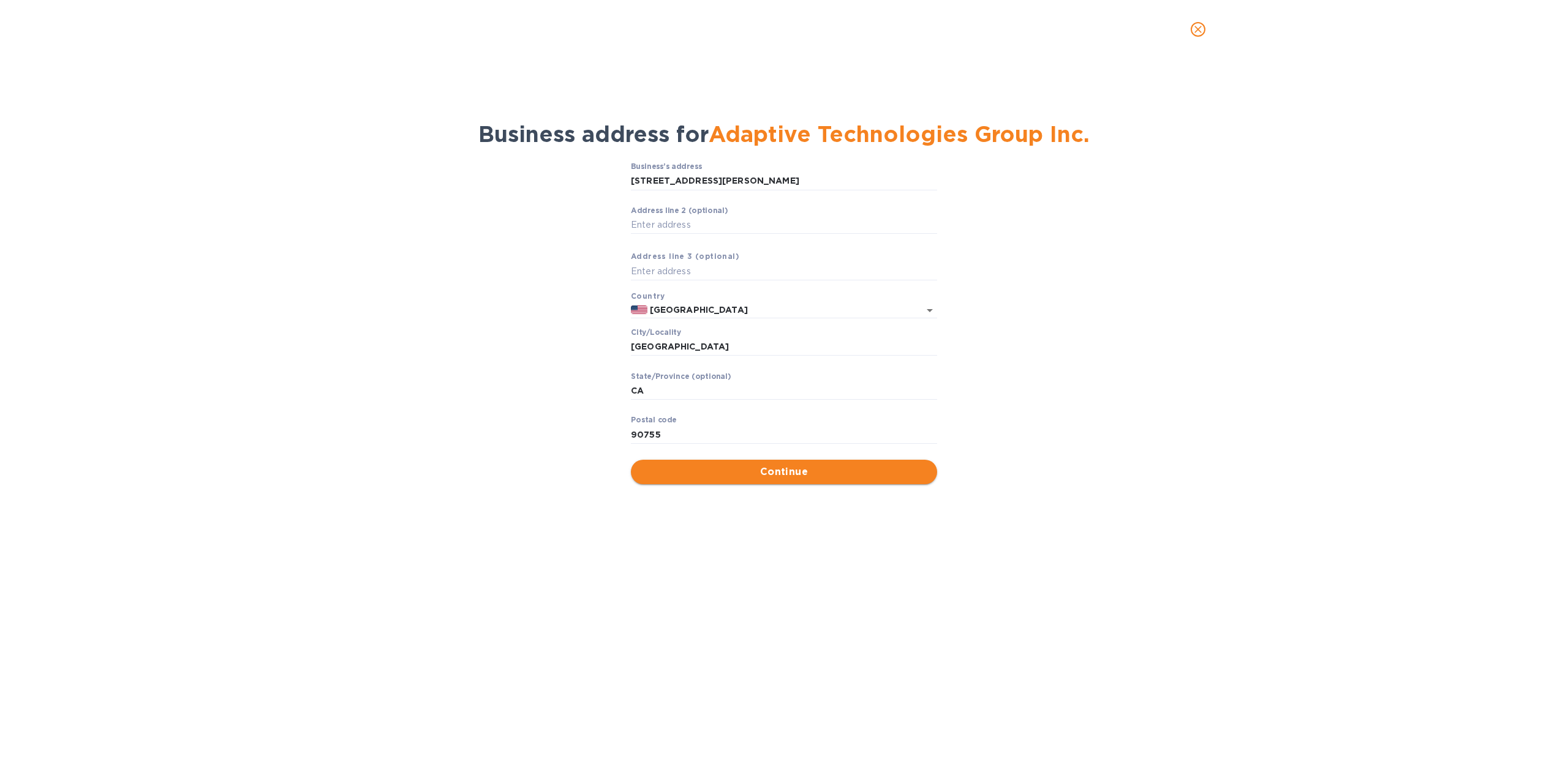
click at [734, 468] on span "Continue" at bounding box center [784, 472] width 287 height 15
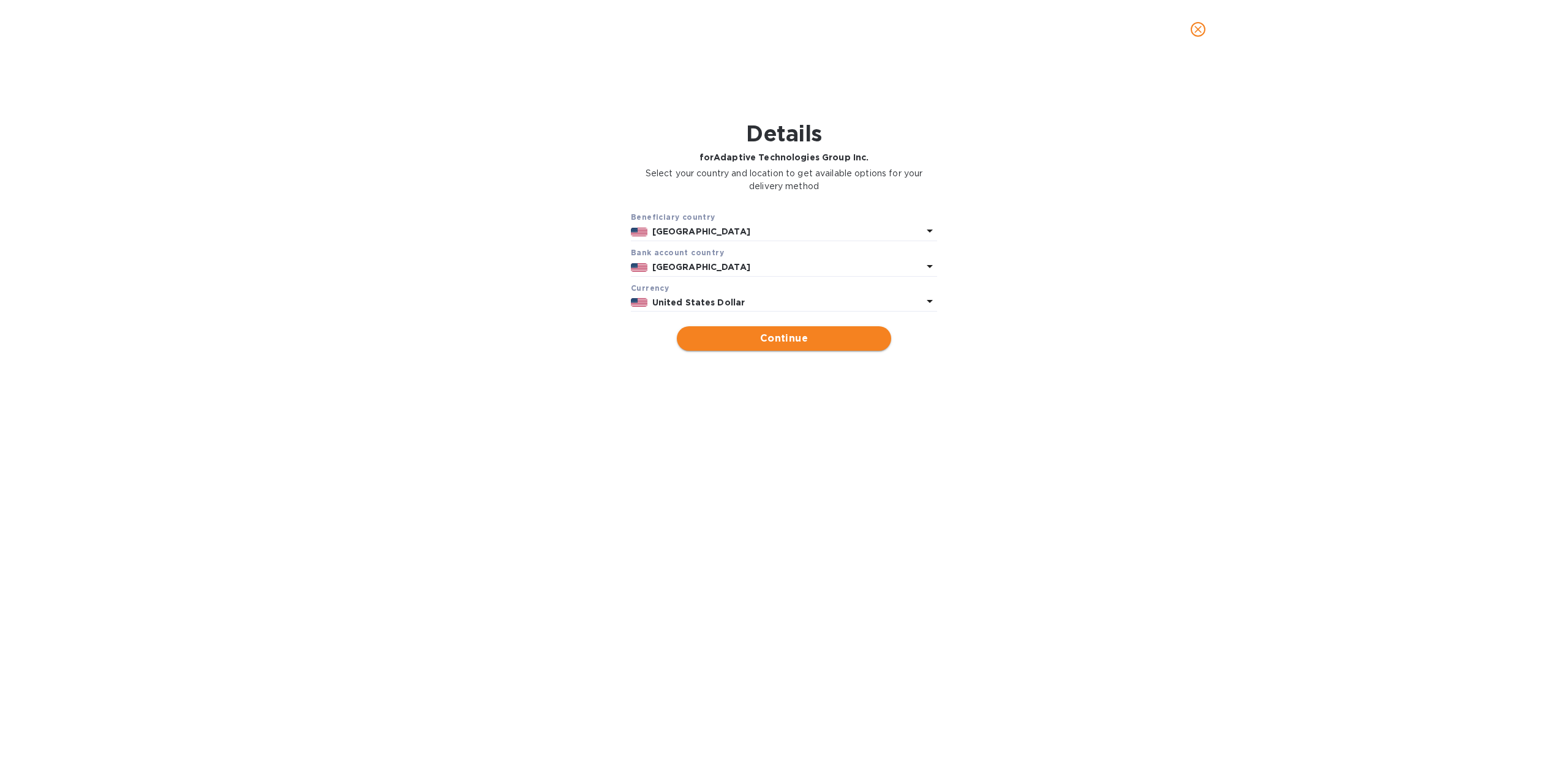
click at [812, 338] on span "Continue" at bounding box center [784, 338] width 194 height 15
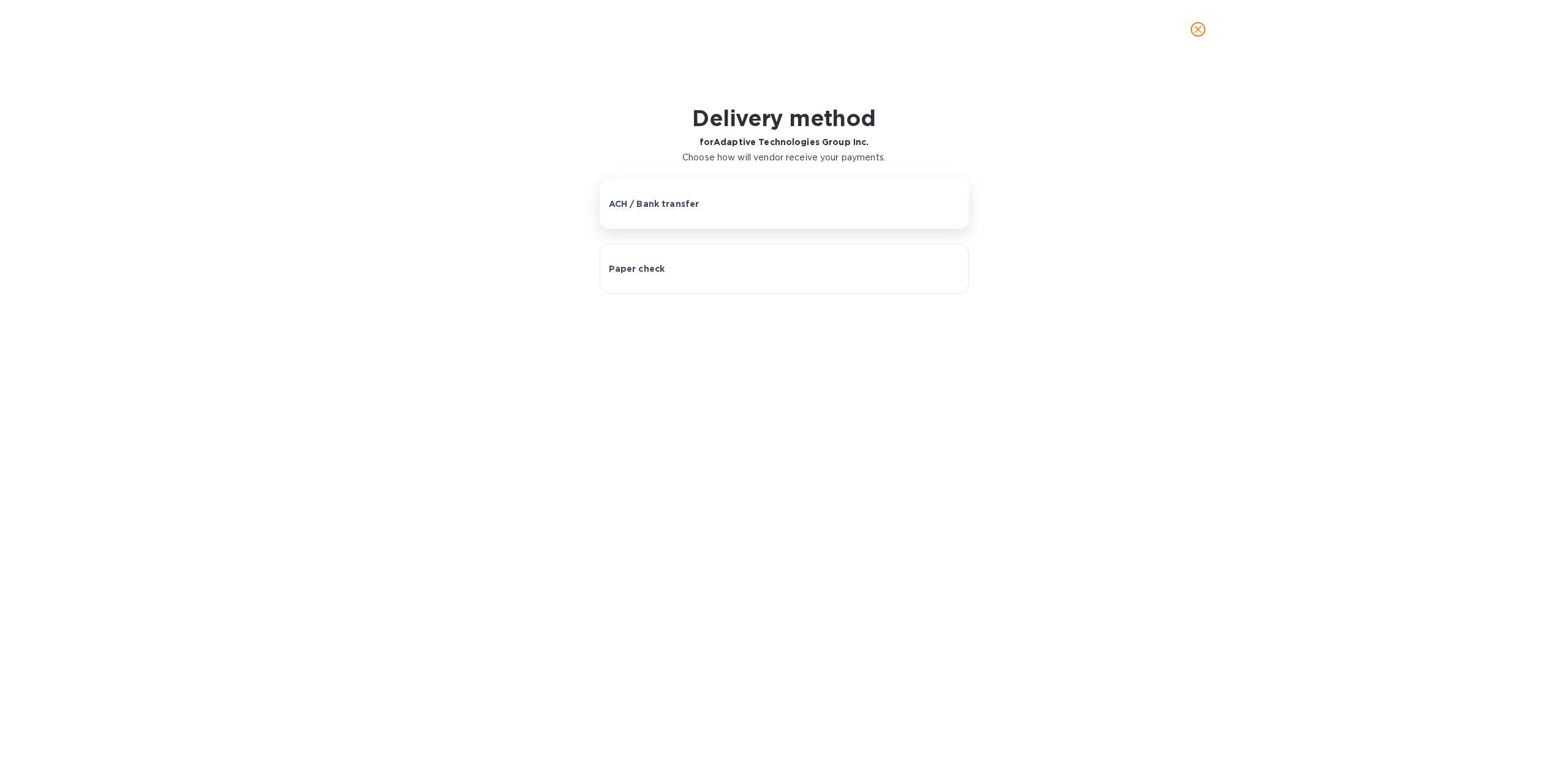
click at [737, 205] on div "ACH / Bank transfer" at bounding box center [784, 204] width 351 height 12
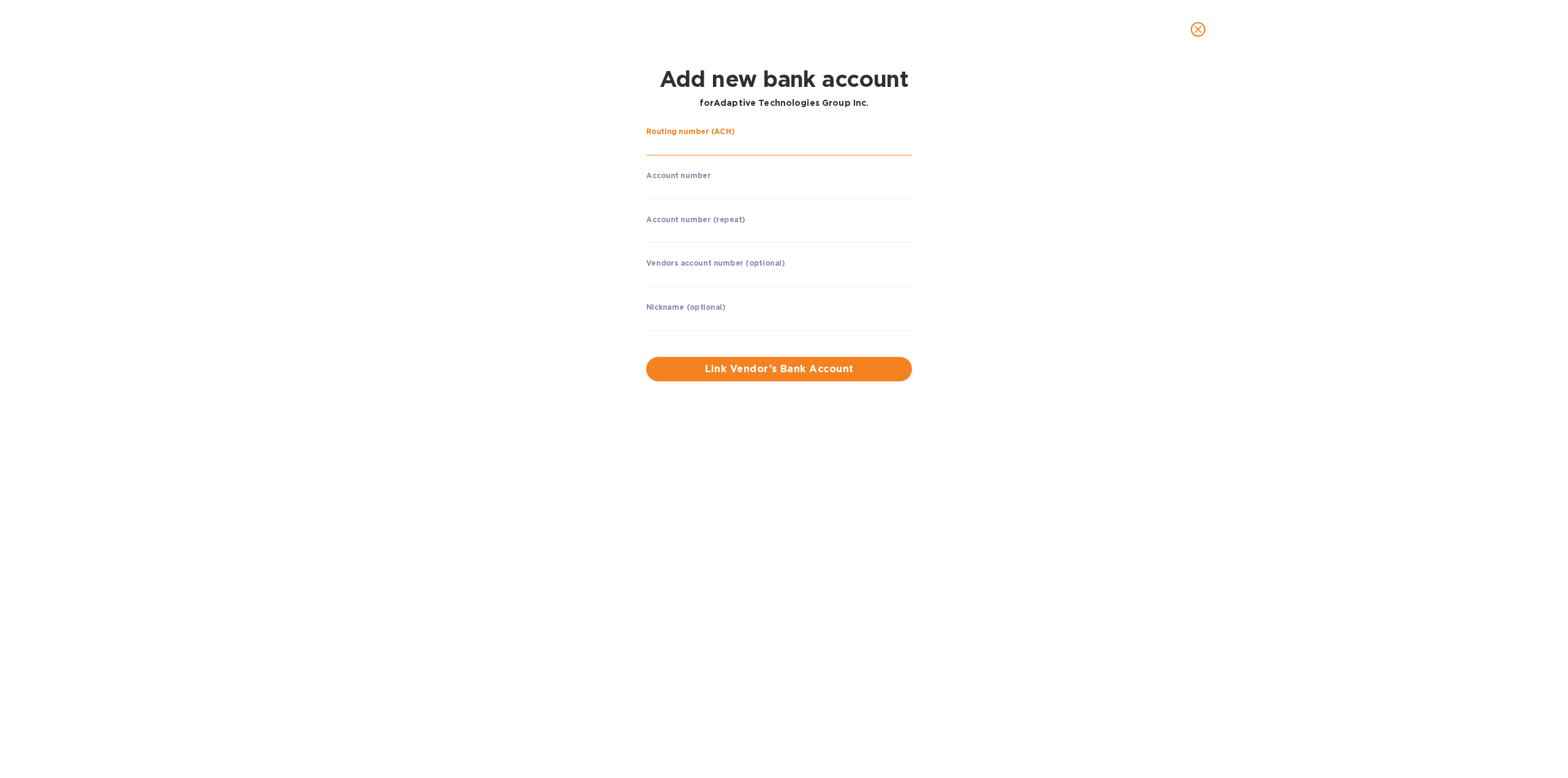
click at [740, 145] on input "string" at bounding box center [779, 147] width 266 height 19
type input "122234149"
click at [741, 193] on input "string" at bounding box center [779, 190] width 266 height 19
click at [692, 191] on input "string" at bounding box center [779, 190] width 266 height 19
type input "248025123"
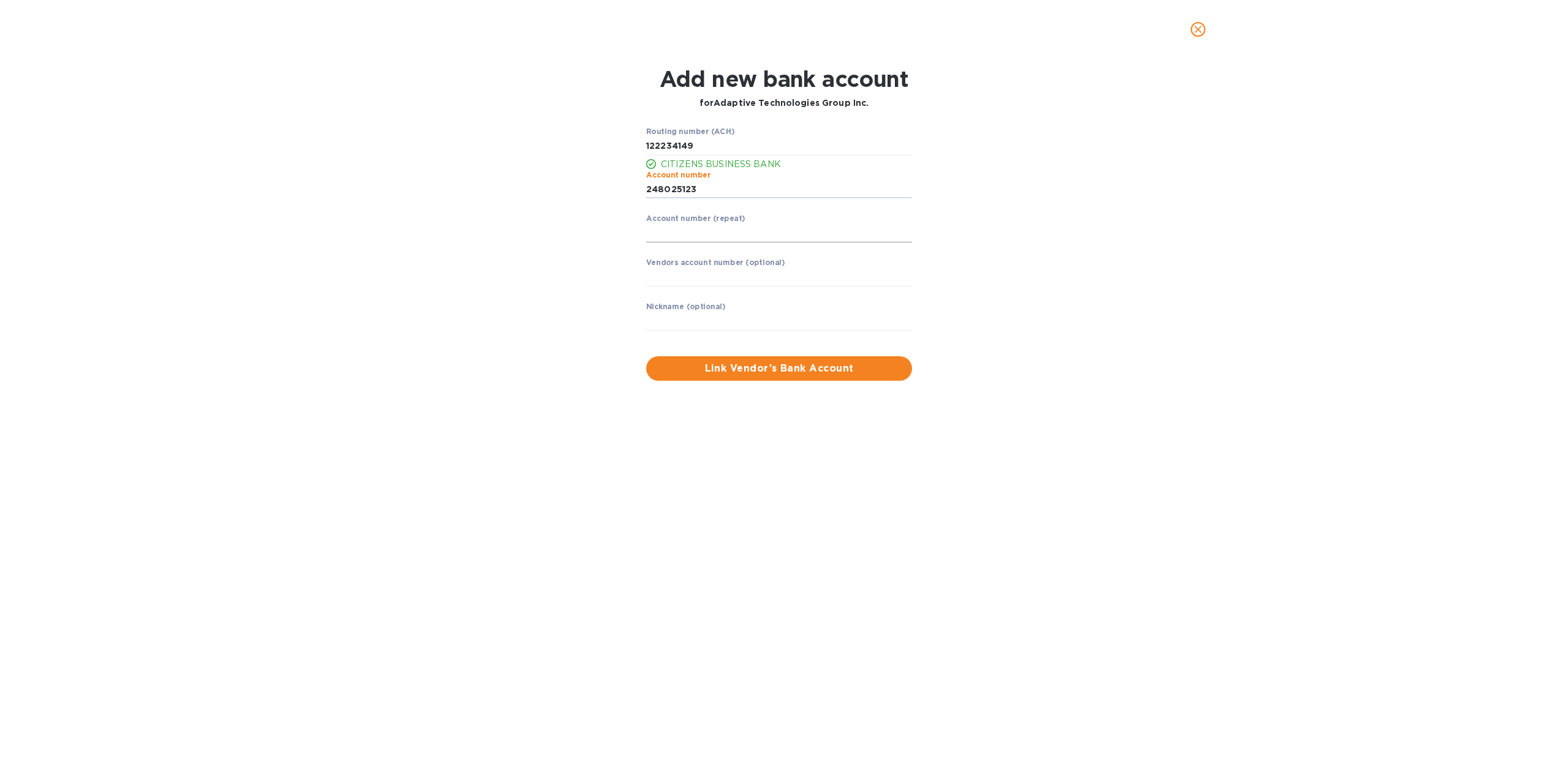
click at [735, 232] on input "string" at bounding box center [779, 233] width 266 height 19
type input "248025123"
click at [604, 165] on div "Routing number (ACH) CITIZENS BUSINESS BANK Account number ​ Account number (re…" at bounding box center [784, 254] width 1024 height 268
click at [665, 145] on input "string" at bounding box center [779, 147] width 266 height 19
click at [733, 280] on input "text" at bounding box center [779, 277] width 266 height 19
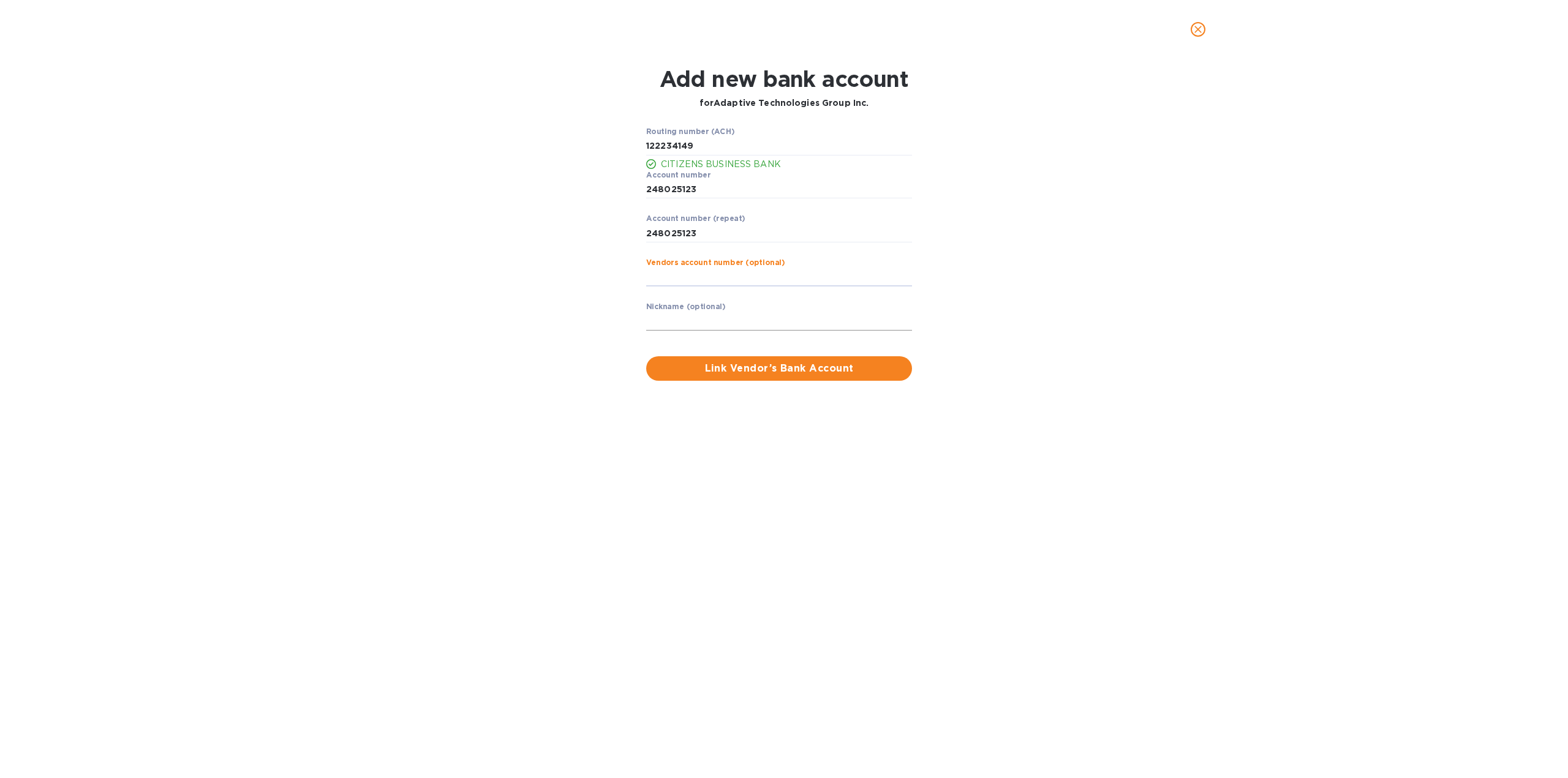
click at [858, 316] on input "text" at bounding box center [779, 322] width 266 height 19
type input "ADAPTIVE TECHNOLOGIES"
click at [809, 365] on span "Link Vendor’s Bank Account" at bounding box center [778, 369] width 246 height 15
